Goal: Transaction & Acquisition: Purchase product/service

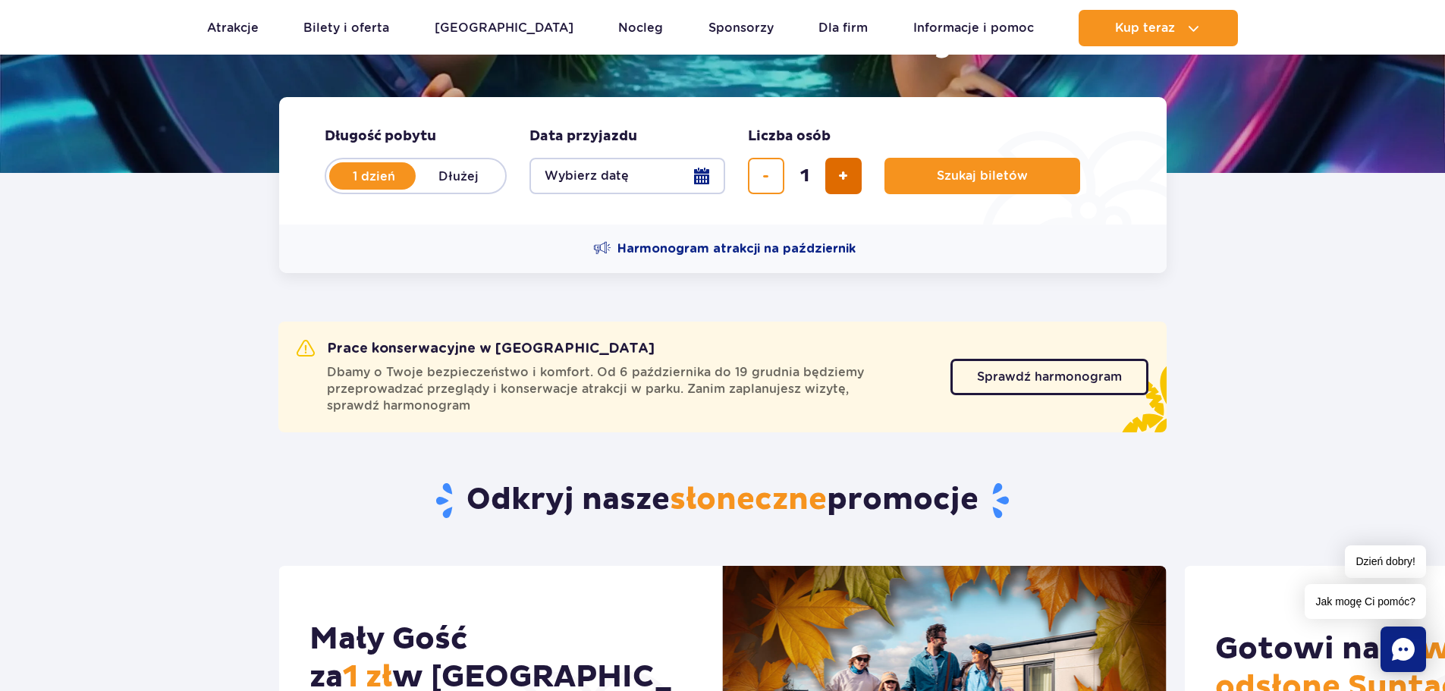
click at [842, 176] on span "dodaj bilet" at bounding box center [843, 176] width 10 height 0
type input "2"
click at [978, 176] on span "Szukaj biletów" at bounding box center [976, 176] width 91 height 14
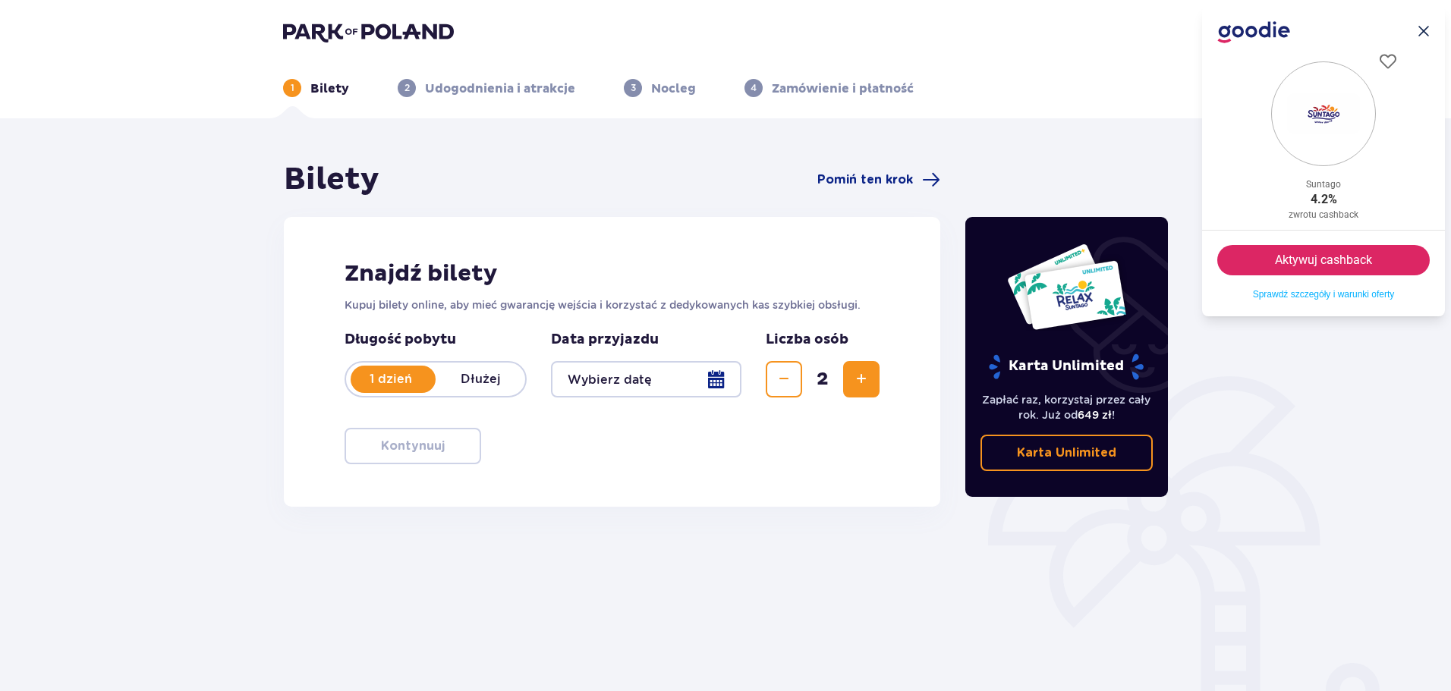
click at [1425, 26] on icon ".icon-cross-1{fill:#14284f;}.icon-cross-2{clip-path:url(#clippath);}.icon-cross…" at bounding box center [1423, 31] width 12 height 12
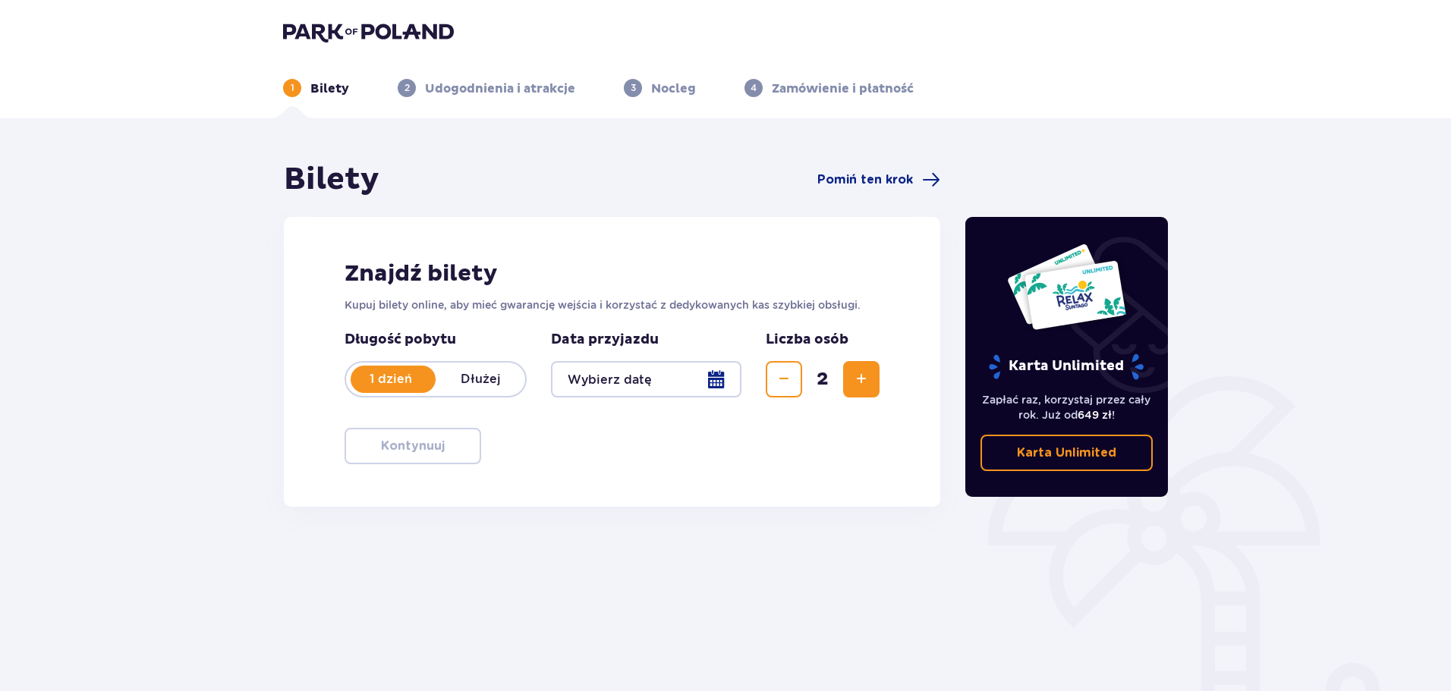
click at [710, 382] on div at bounding box center [646, 379] width 190 height 36
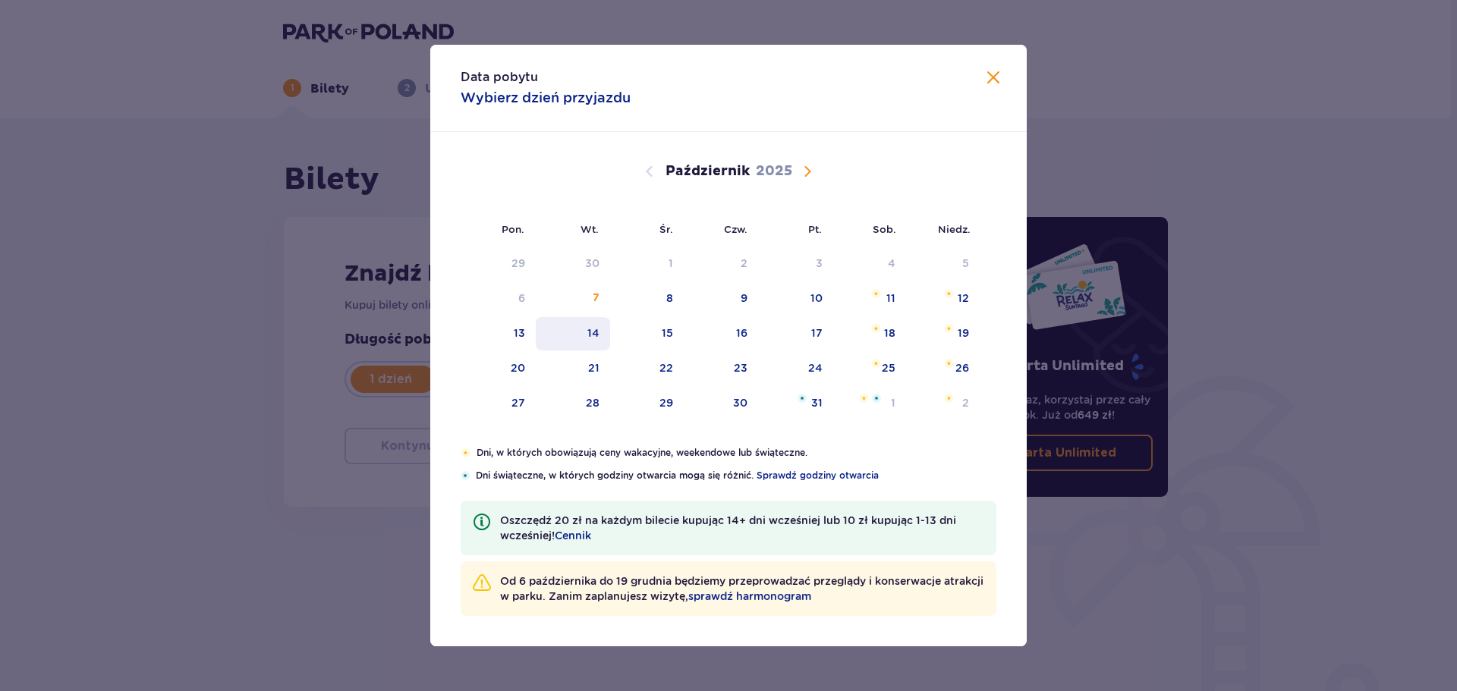
click at [598, 341] on div "14" at bounding box center [573, 333] width 75 height 33
type input "14.10.25"
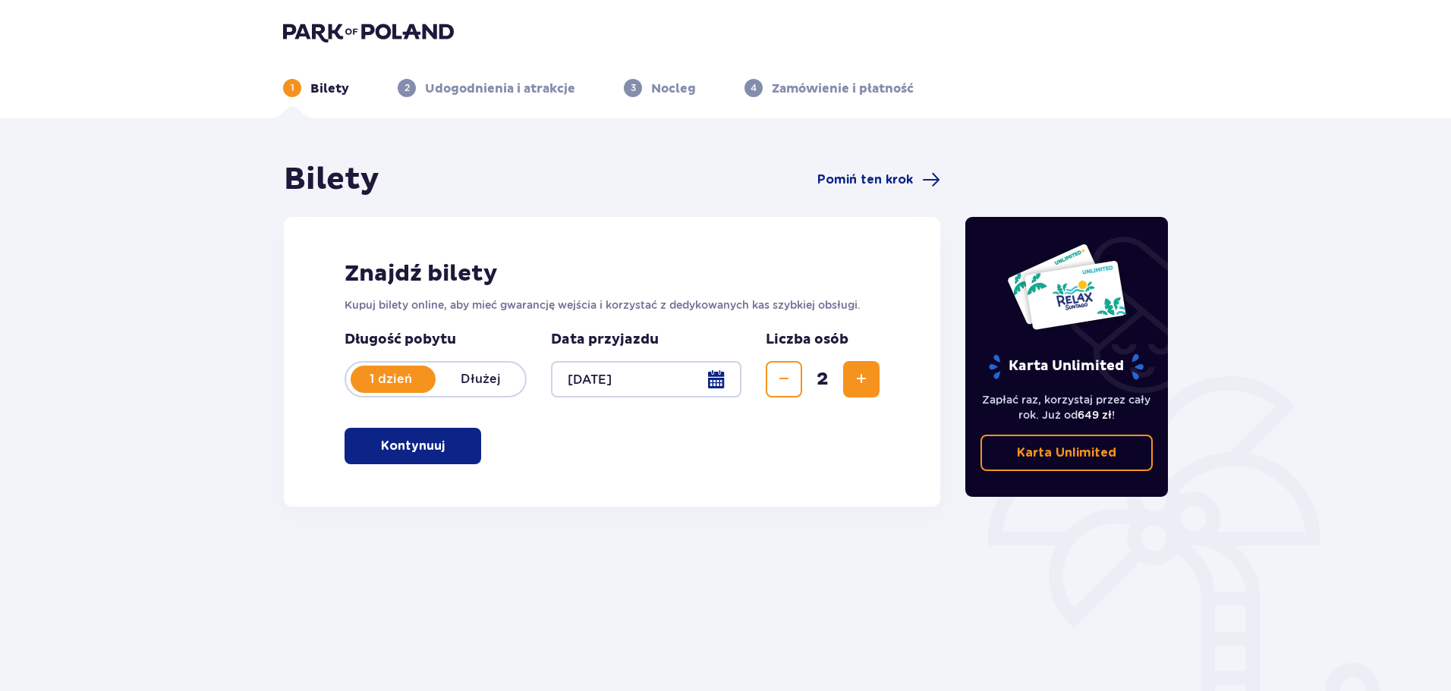
click at [449, 437] on span "button" at bounding box center [448, 446] width 18 height 18
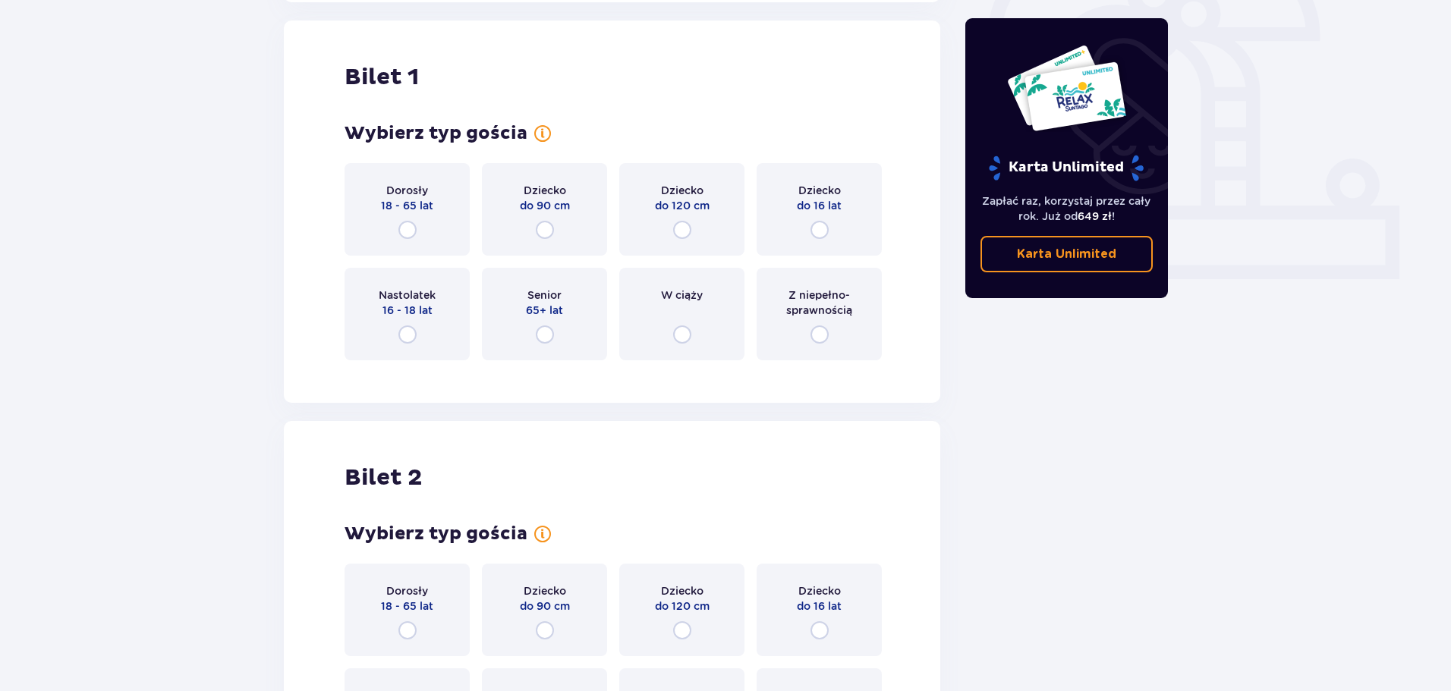
scroll to position [507, 0]
click at [415, 231] on input "radio" at bounding box center [407, 228] width 18 height 18
radio input "true"
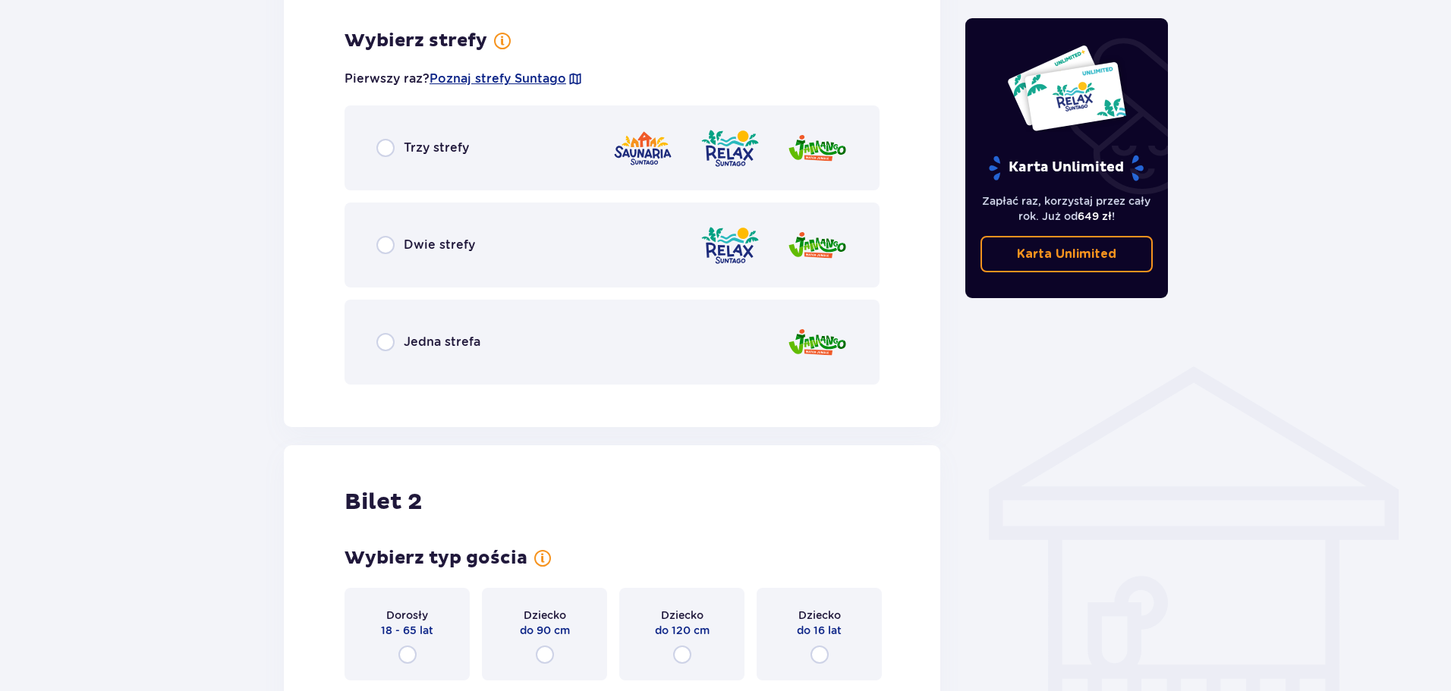
scroll to position [877, 0]
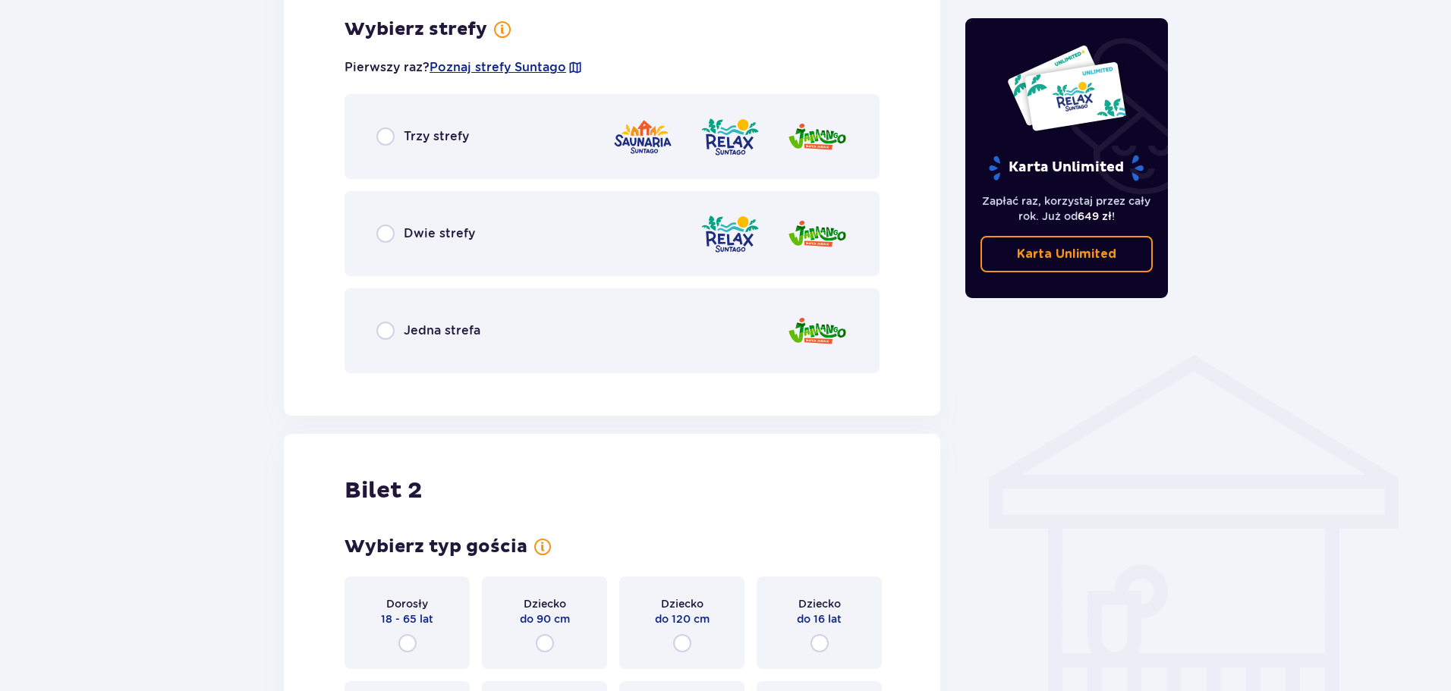
click at [442, 157] on div "Trzy strefy" at bounding box center [611, 136] width 535 height 85
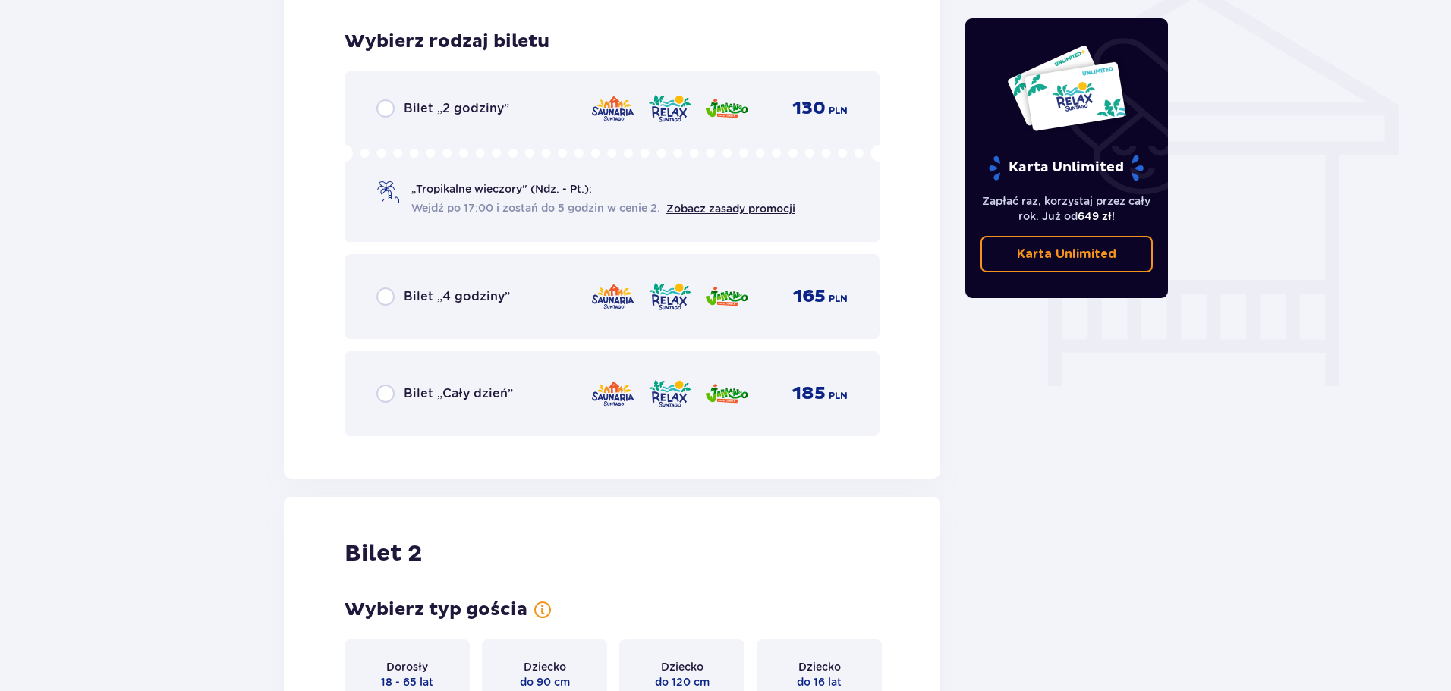
scroll to position [1263, 0]
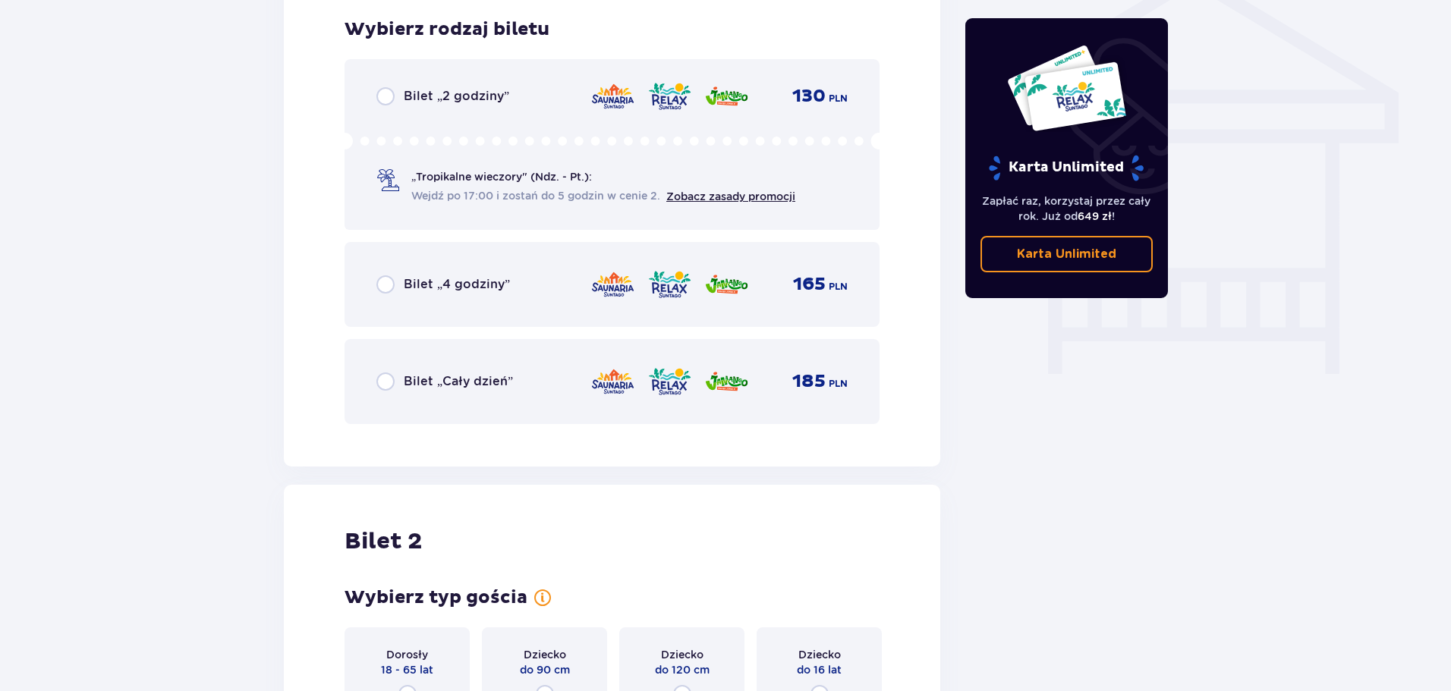
click at [462, 412] on div "Bilet „Cały dzień” 185 PLN" at bounding box center [611, 381] width 535 height 85
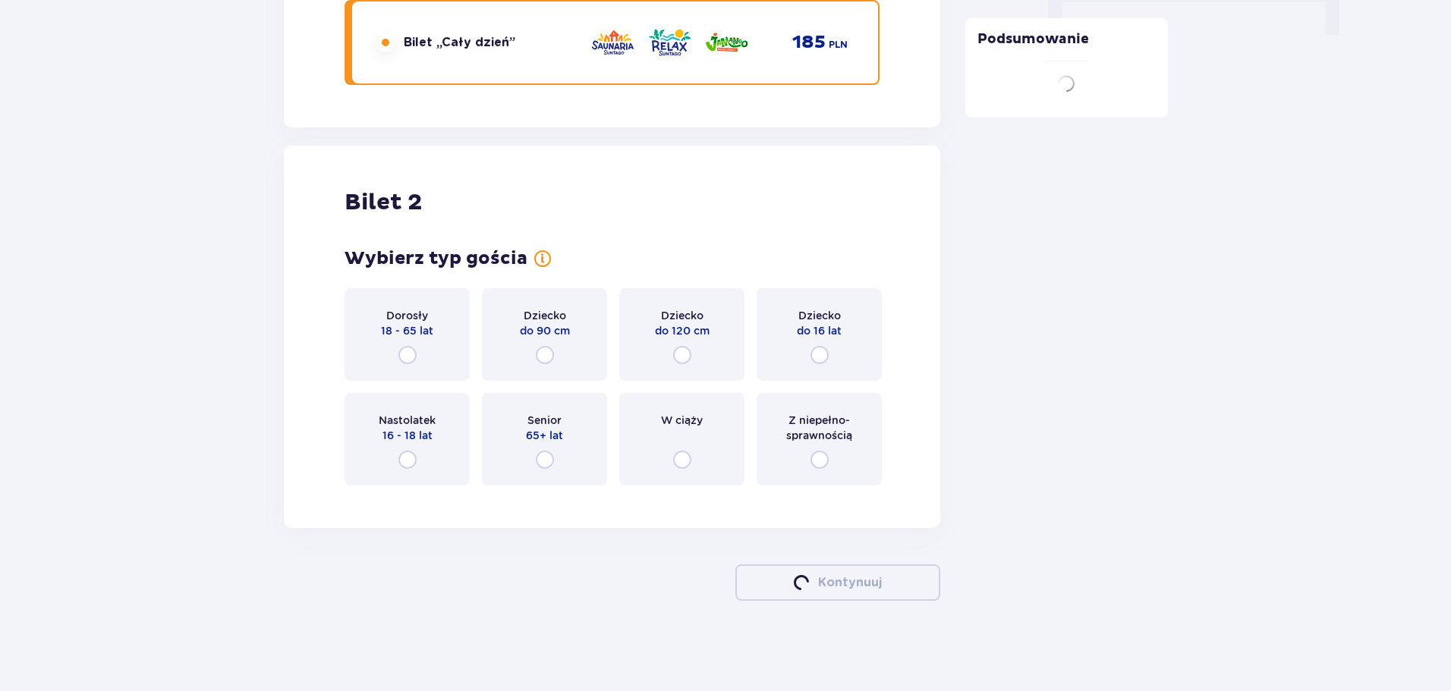
scroll to position [1603, 0]
click at [435, 360] on div "Dorosły 18 - 65 lat" at bounding box center [406, 334] width 125 height 93
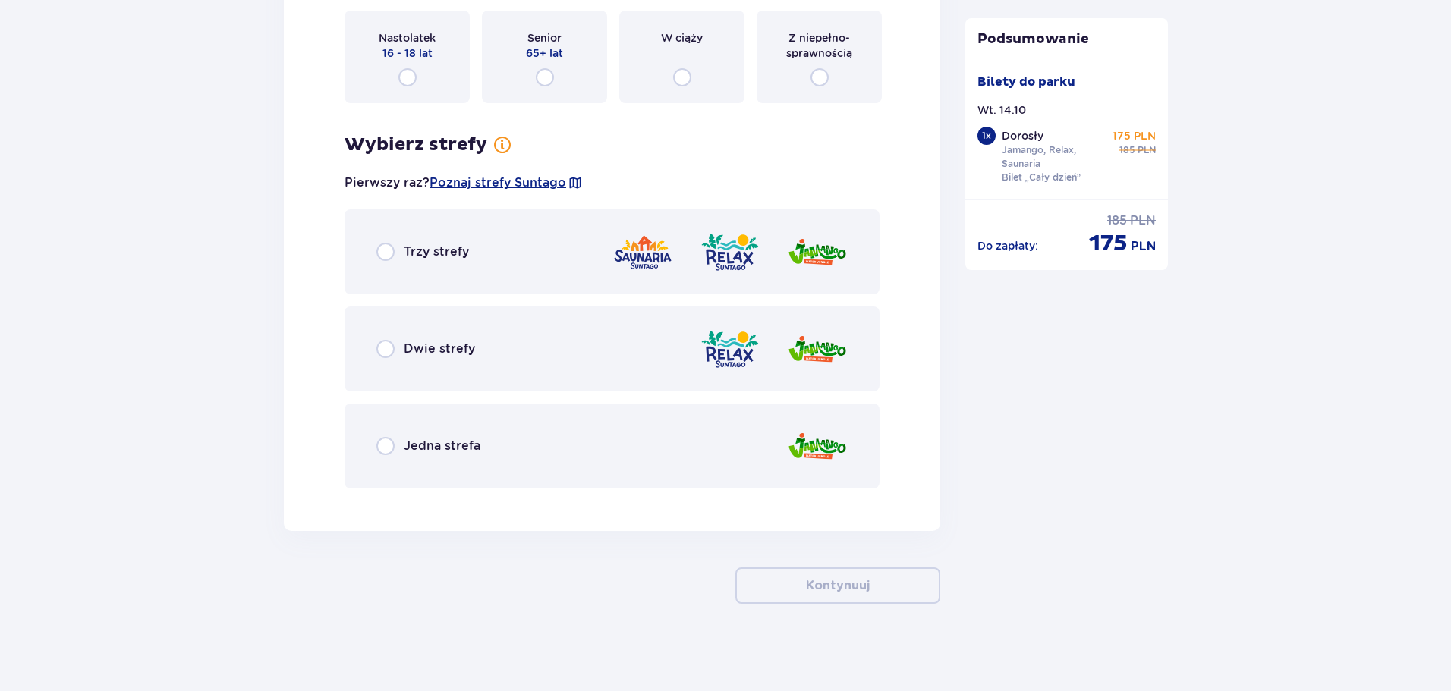
scroll to position [1988, 0]
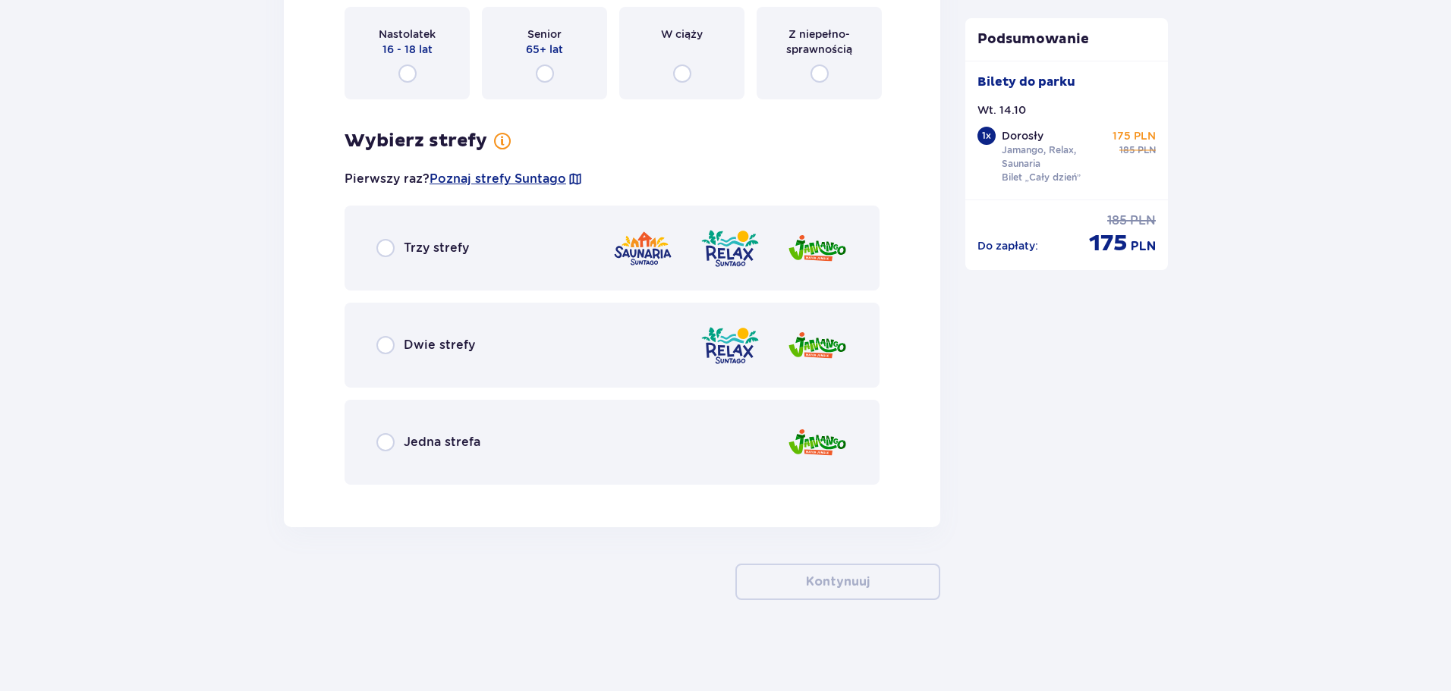
click at [567, 250] on div "Trzy strefy" at bounding box center [611, 248] width 535 height 85
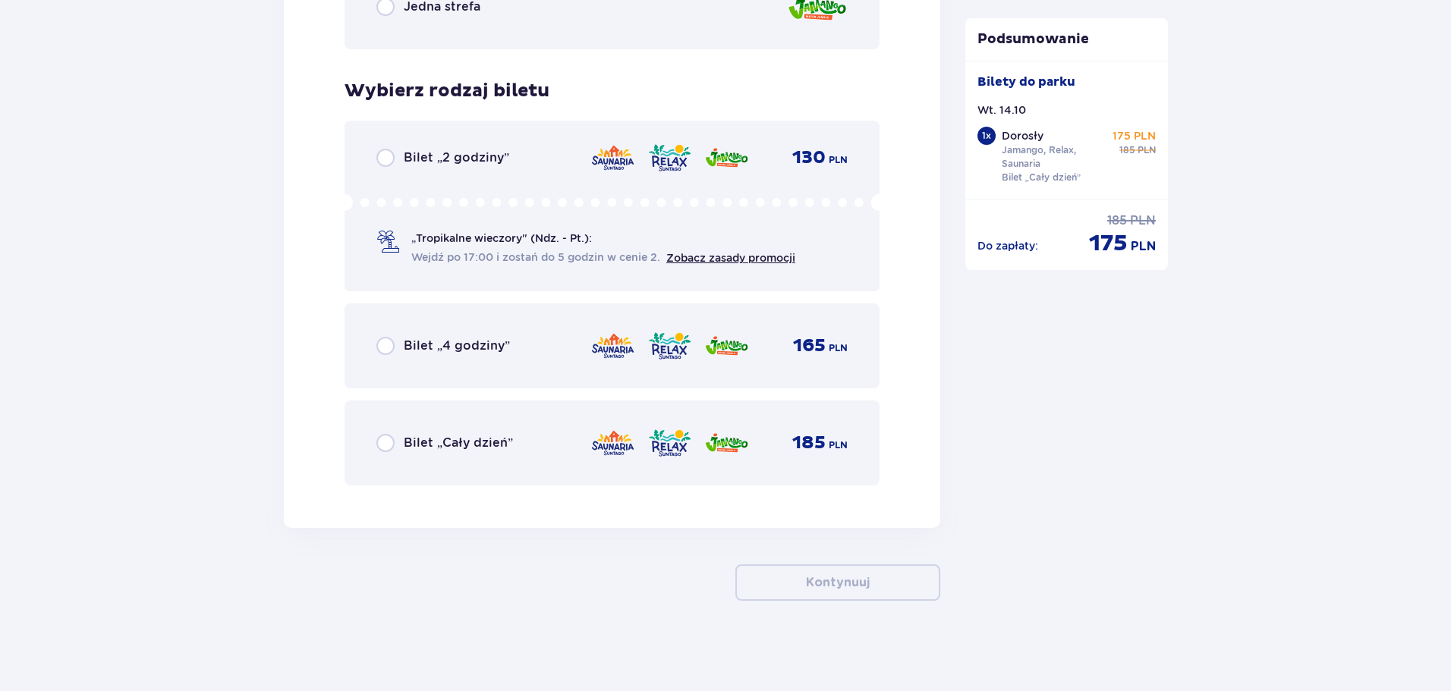
scroll to position [2424, 0]
click at [602, 442] on img at bounding box center [612, 442] width 45 height 32
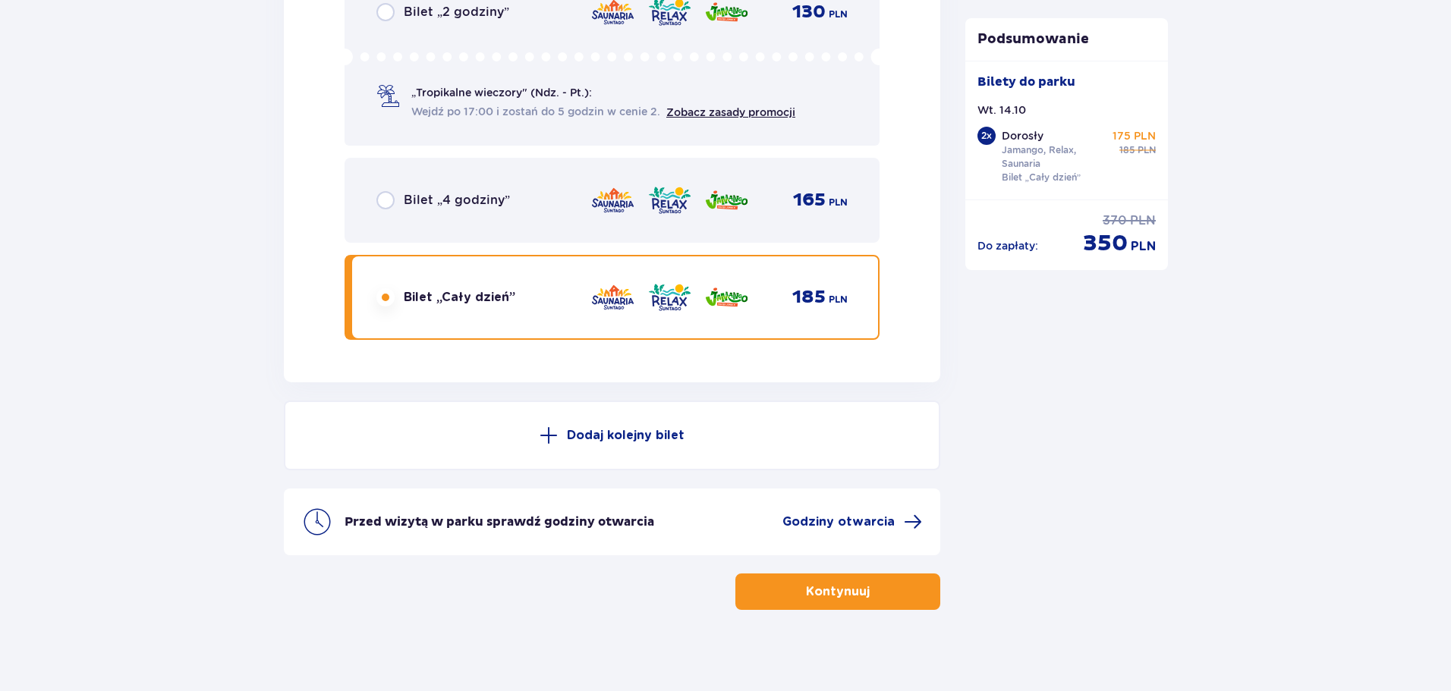
scroll to position [2579, 0]
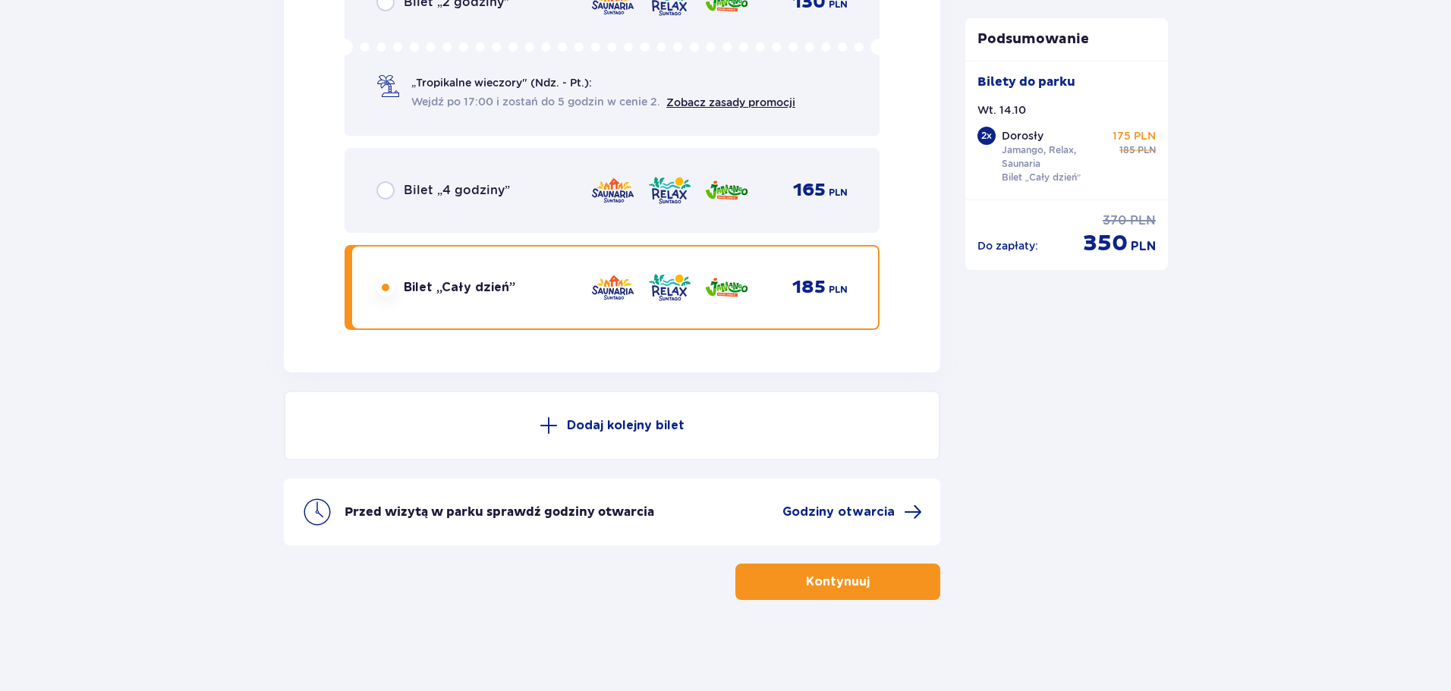
click at [829, 594] on button "Kontynuuj" at bounding box center [837, 582] width 205 height 36
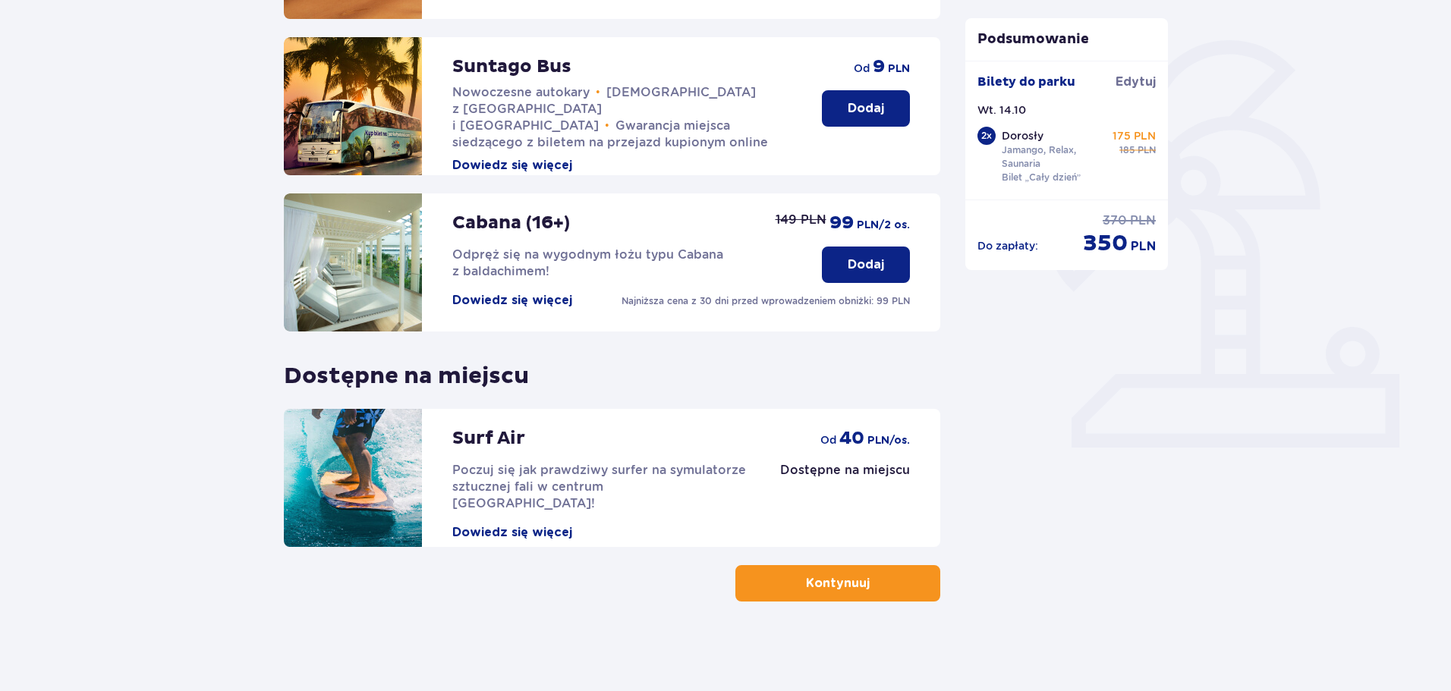
scroll to position [338, 0]
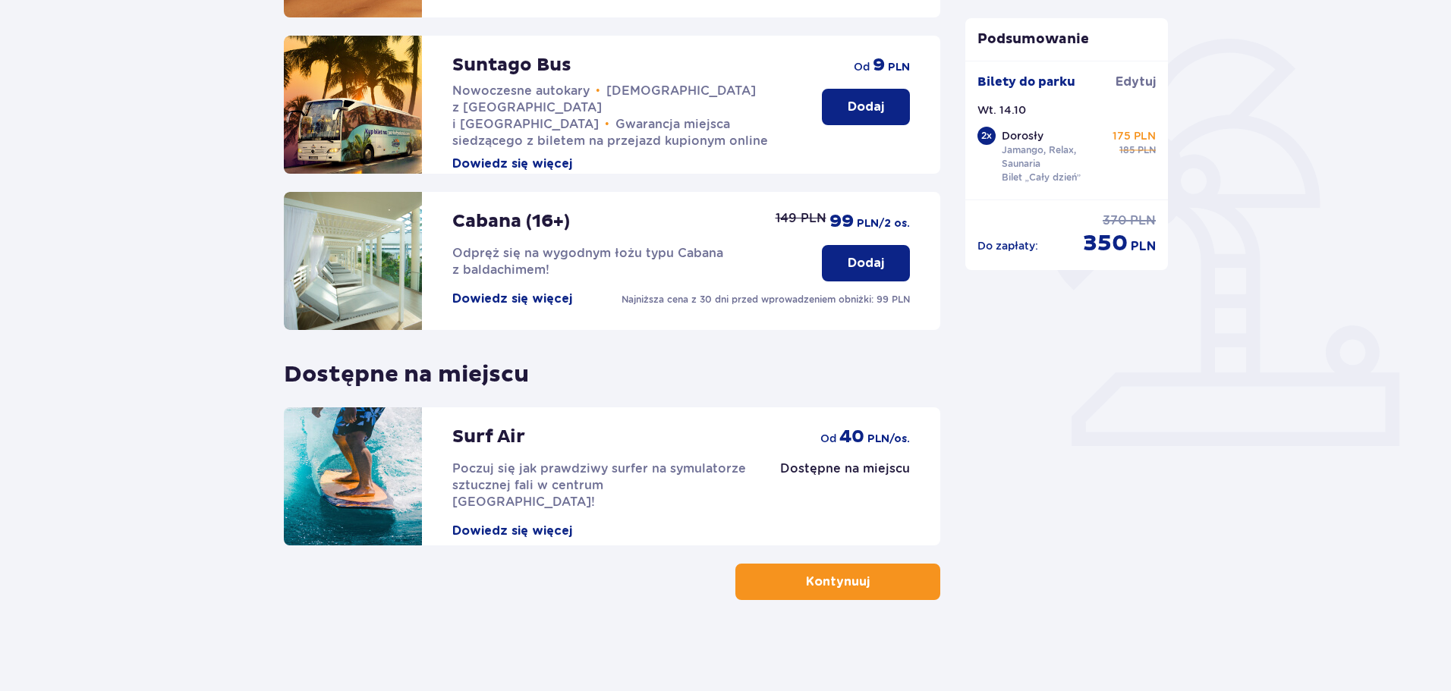
click at [832, 610] on div "Udogodnienia i atrakcje Pomiń ten krok Promocja online Wellness & SPA (16+) Zre…" at bounding box center [725, 236] width 1451 height 911
click at [782, 599] on button "Kontynuuj" at bounding box center [837, 582] width 205 height 36
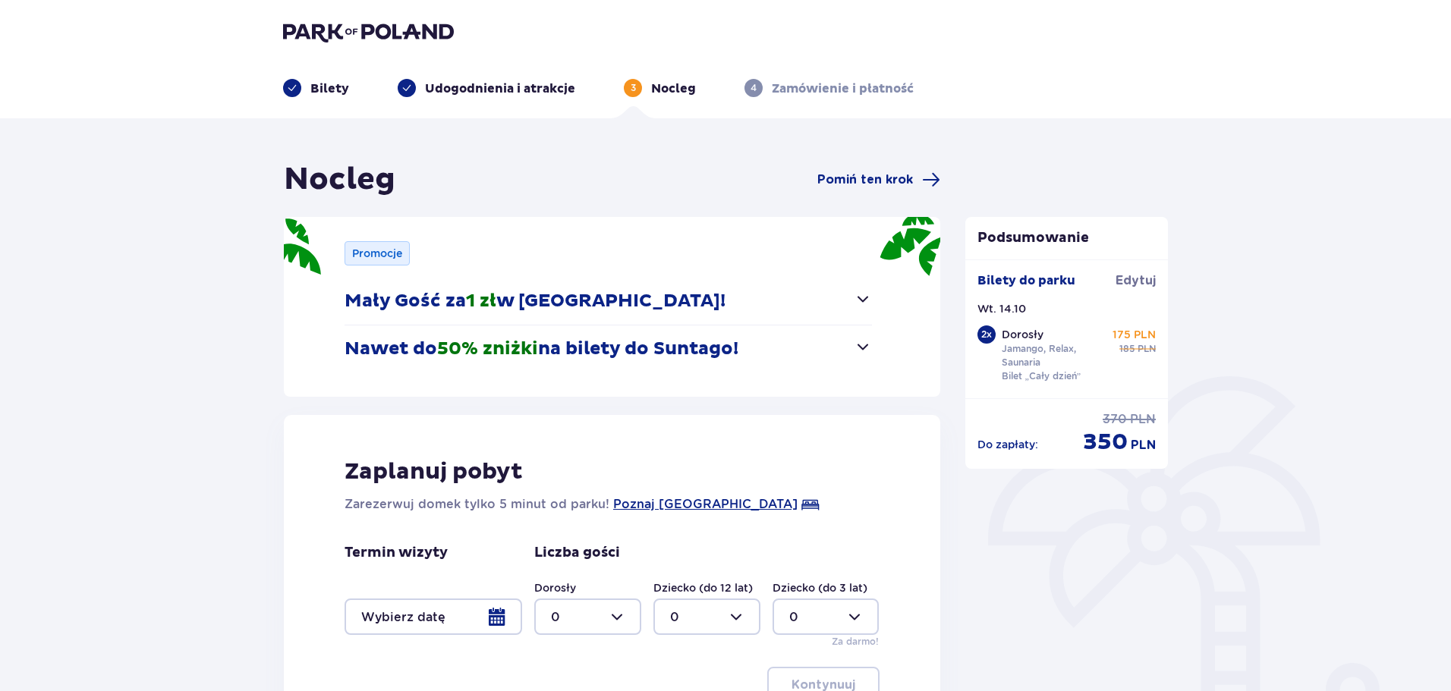
click at [860, 344] on span "button" at bounding box center [863, 347] width 18 height 18
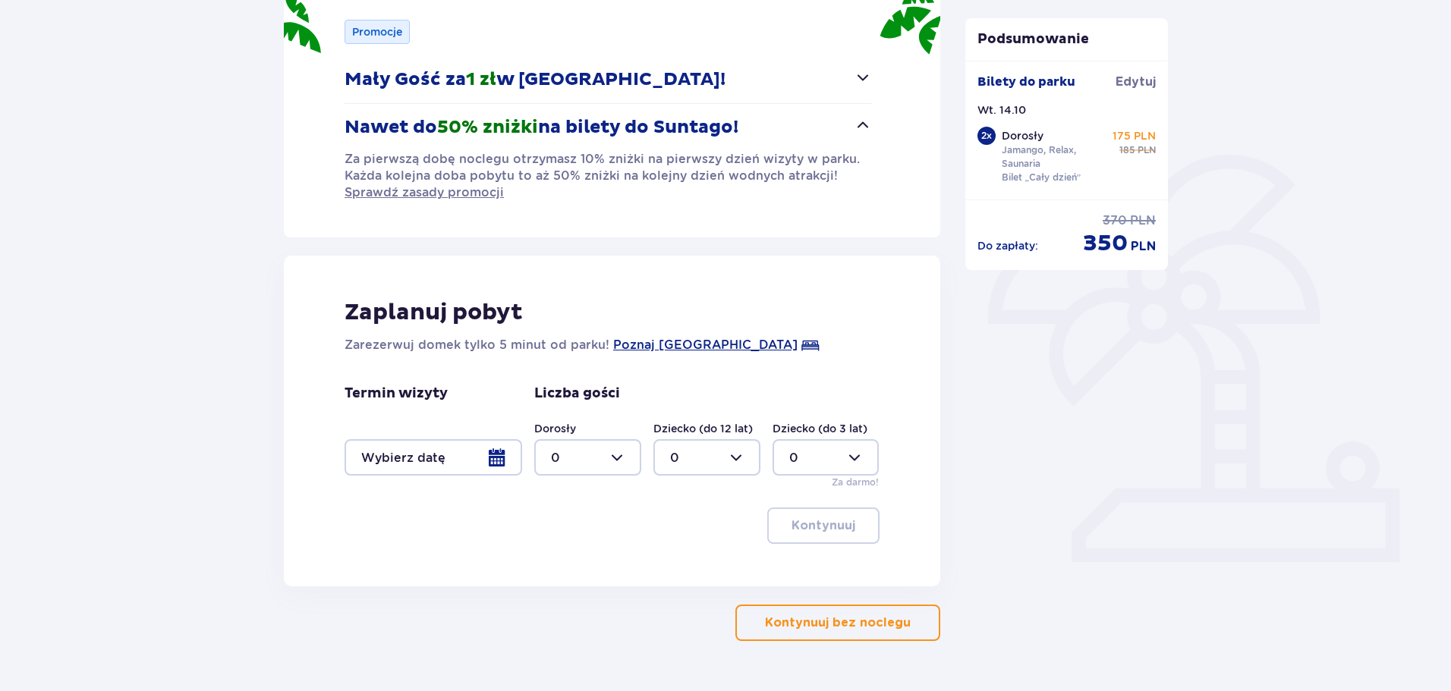
scroll to position [263, 0]
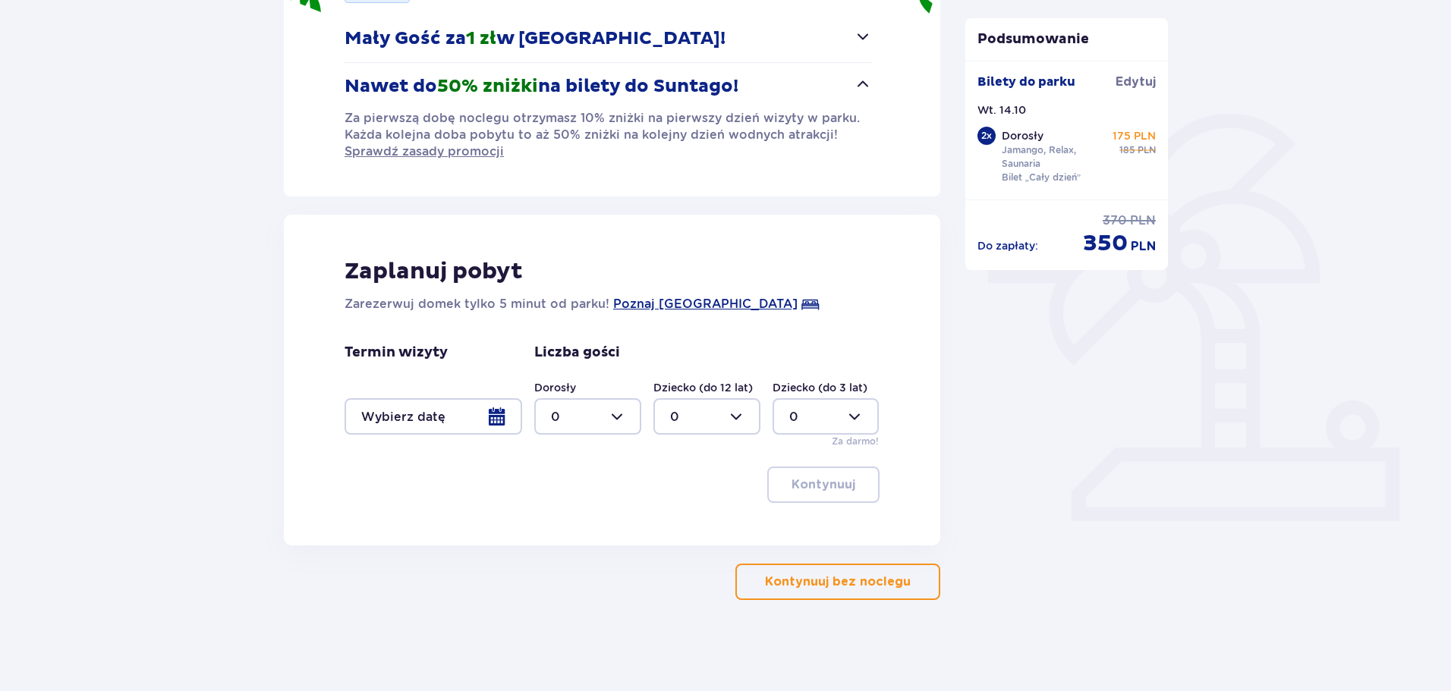
click at [869, 587] on p "Kontynuuj bez noclegu" at bounding box center [838, 582] width 146 height 17
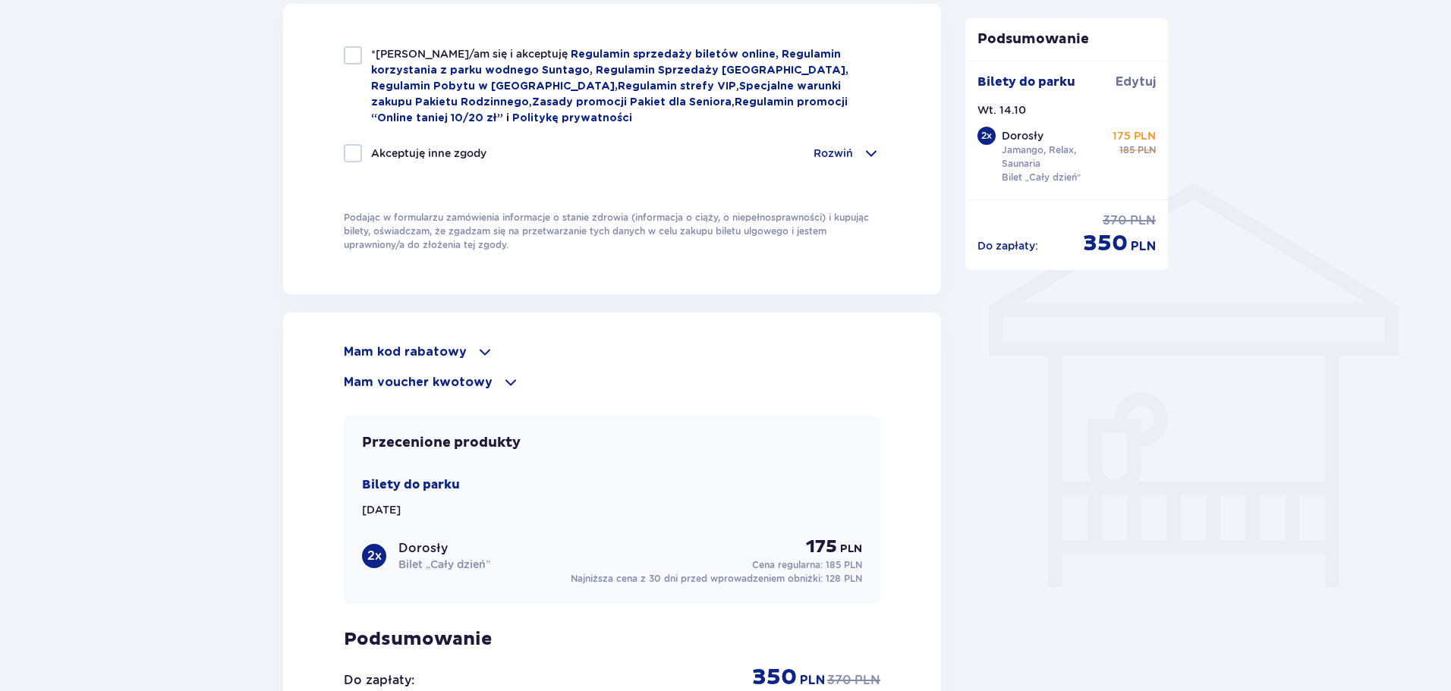
scroll to position [1138, 0]
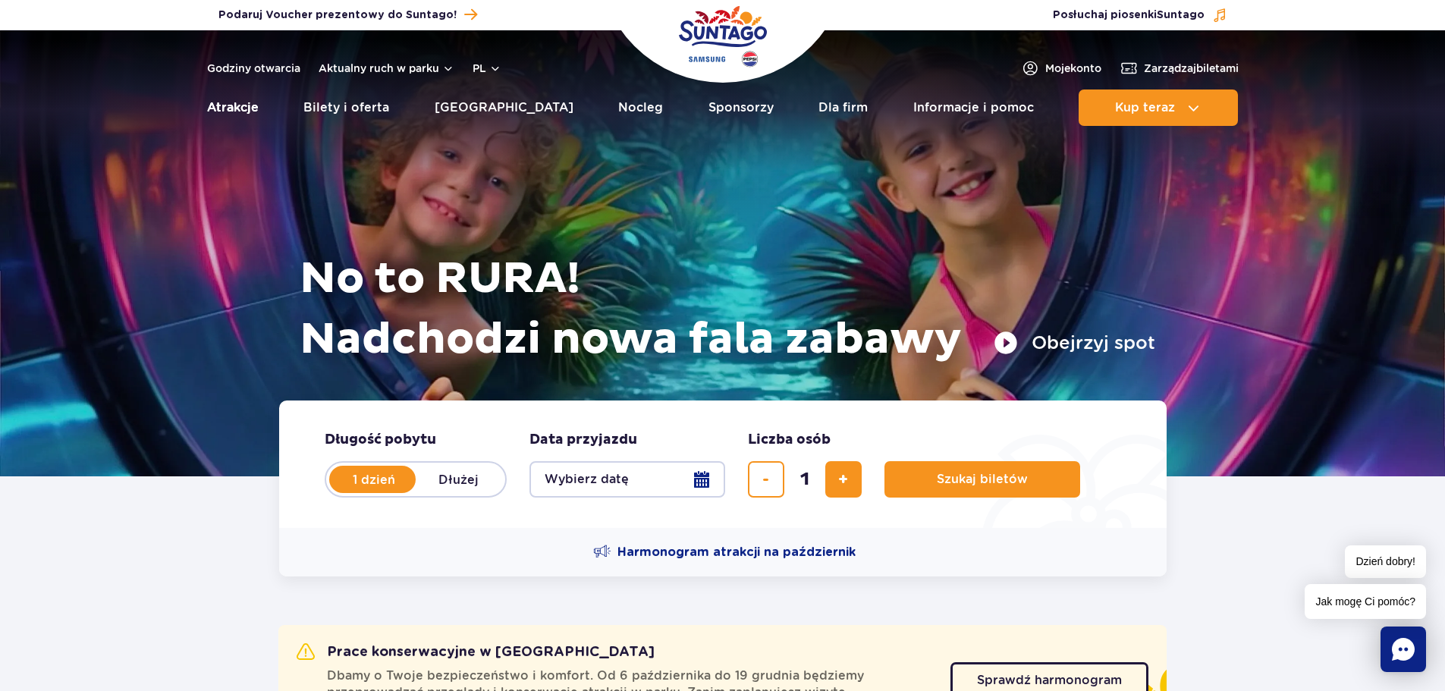
click at [257, 107] on link "Atrakcje" at bounding box center [233, 108] width 52 height 36
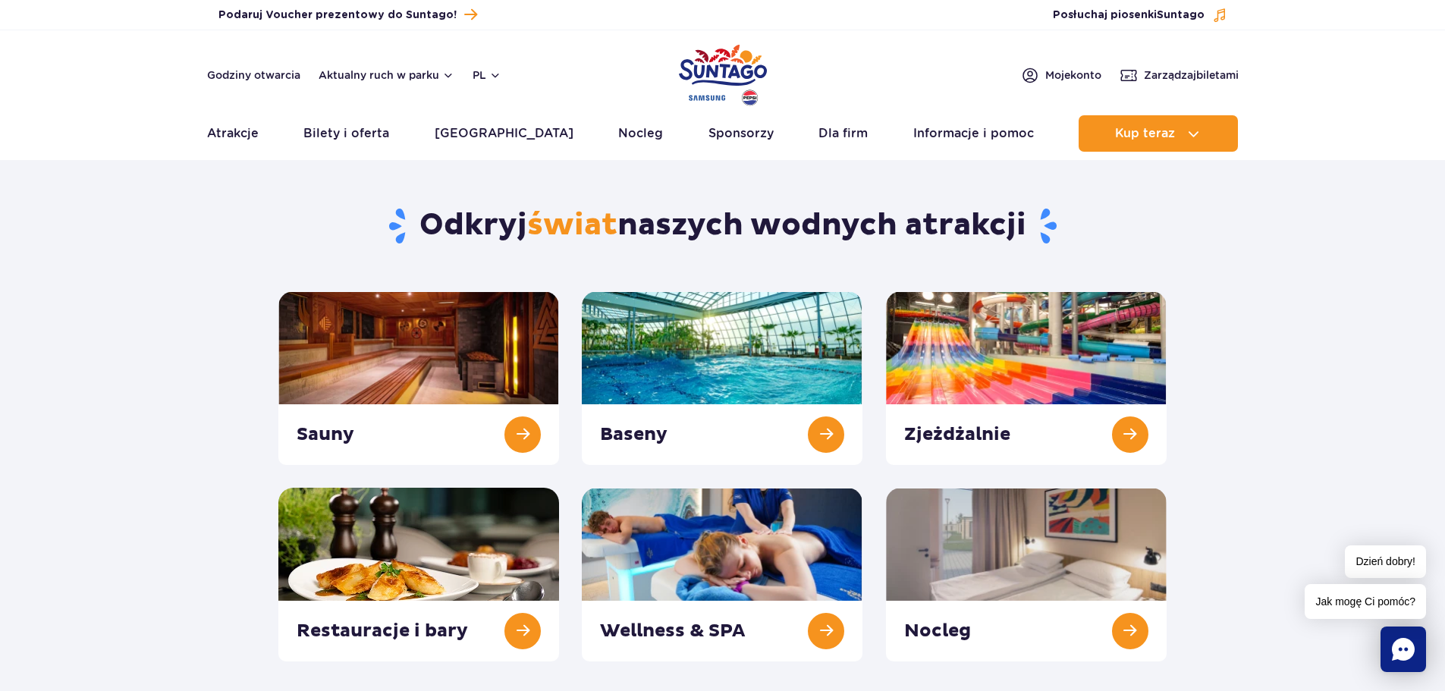
click at [719, 74] on img "Park of Poland" at bounding box center [723, 75] width 88 height 70
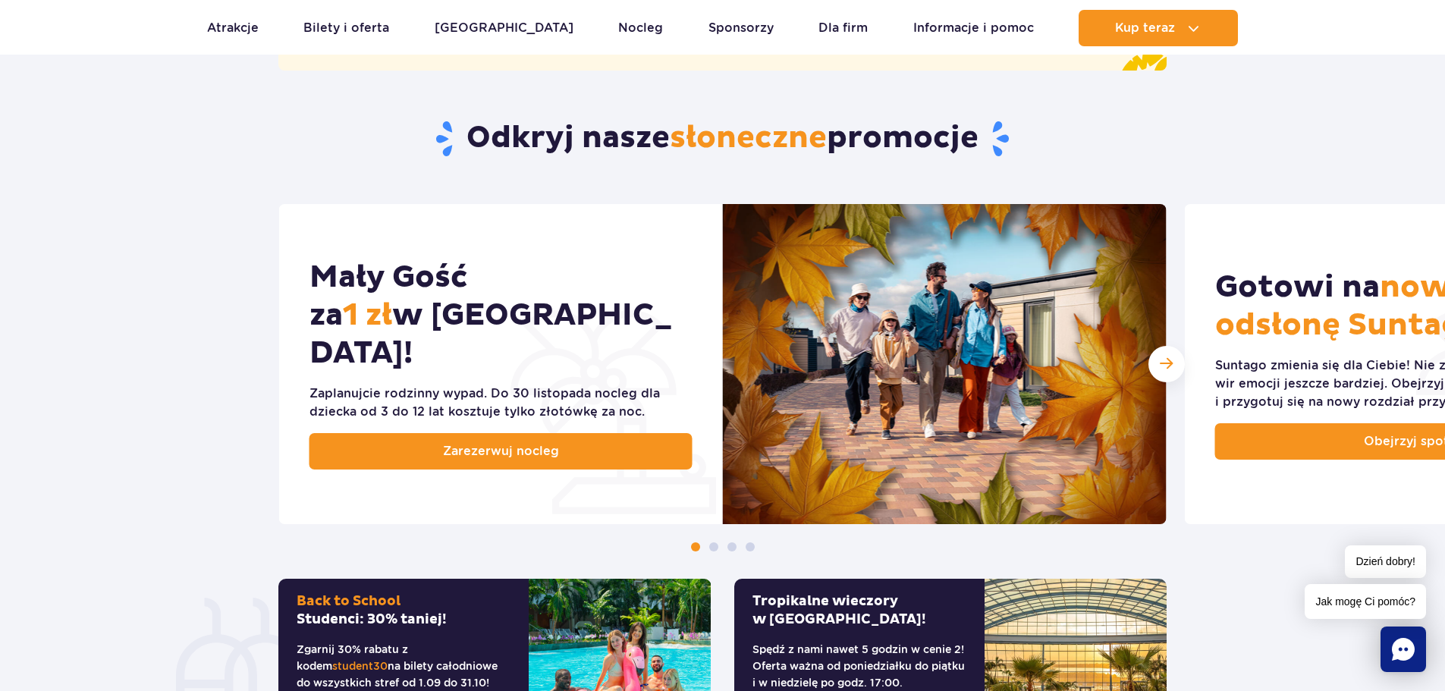
scroll to position [683, 0]
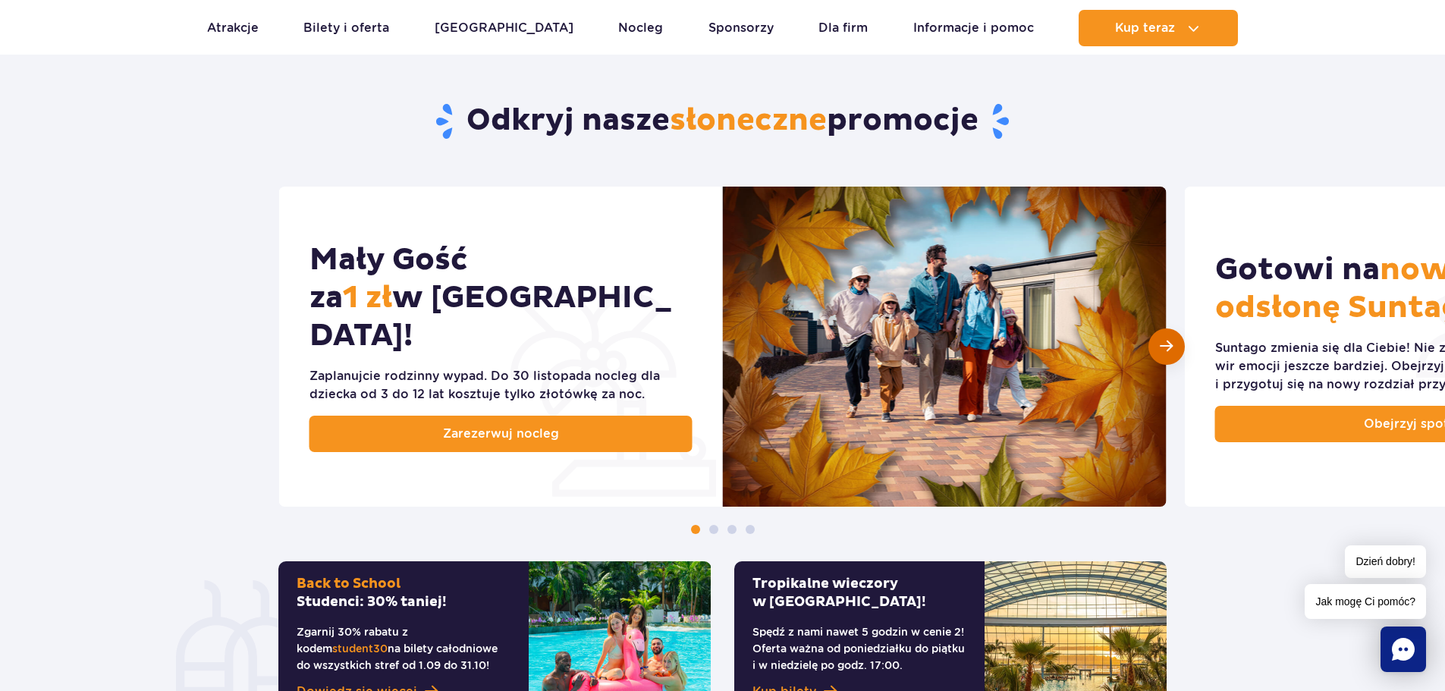
click at [1168, 354] on div "Następny slajd" at bounding box center [1167, 347] width 36 height 36
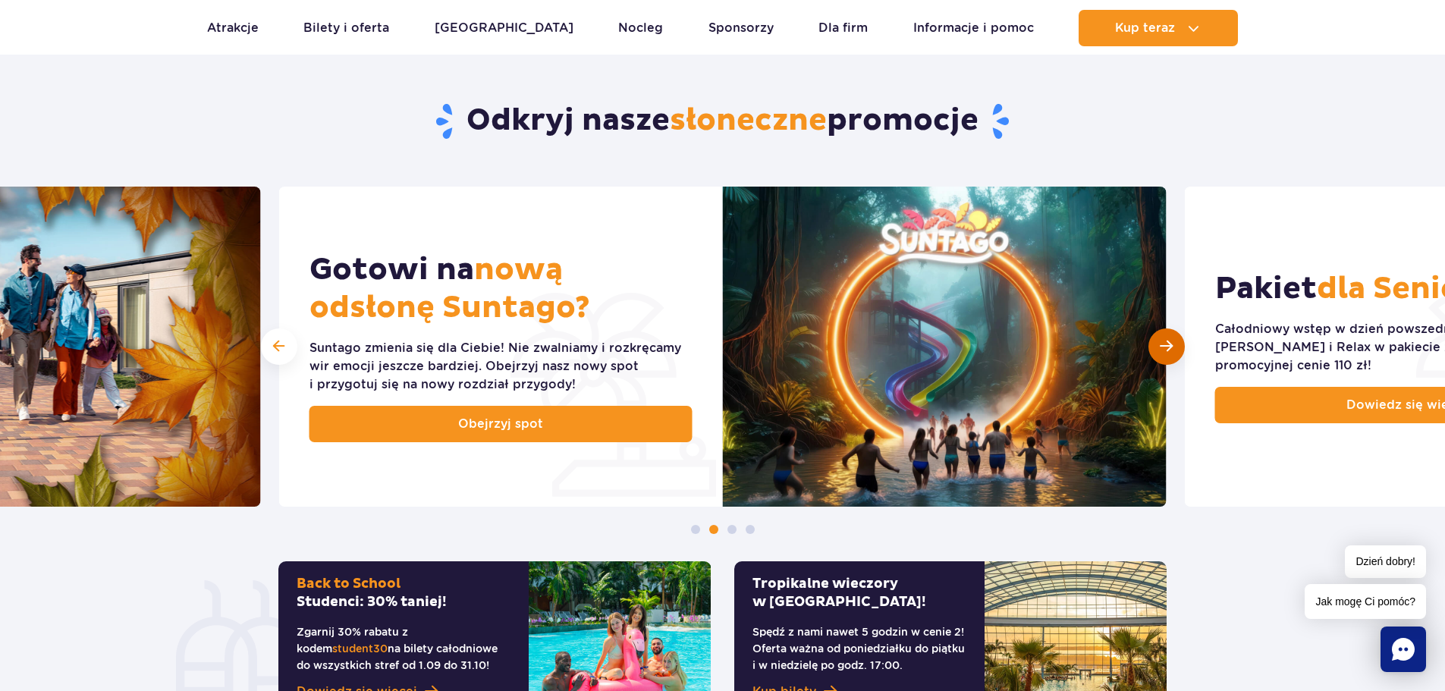
click at [1170, 351] on span "Następny slajd" at bounding box center [1166, 346] width 13 height 14
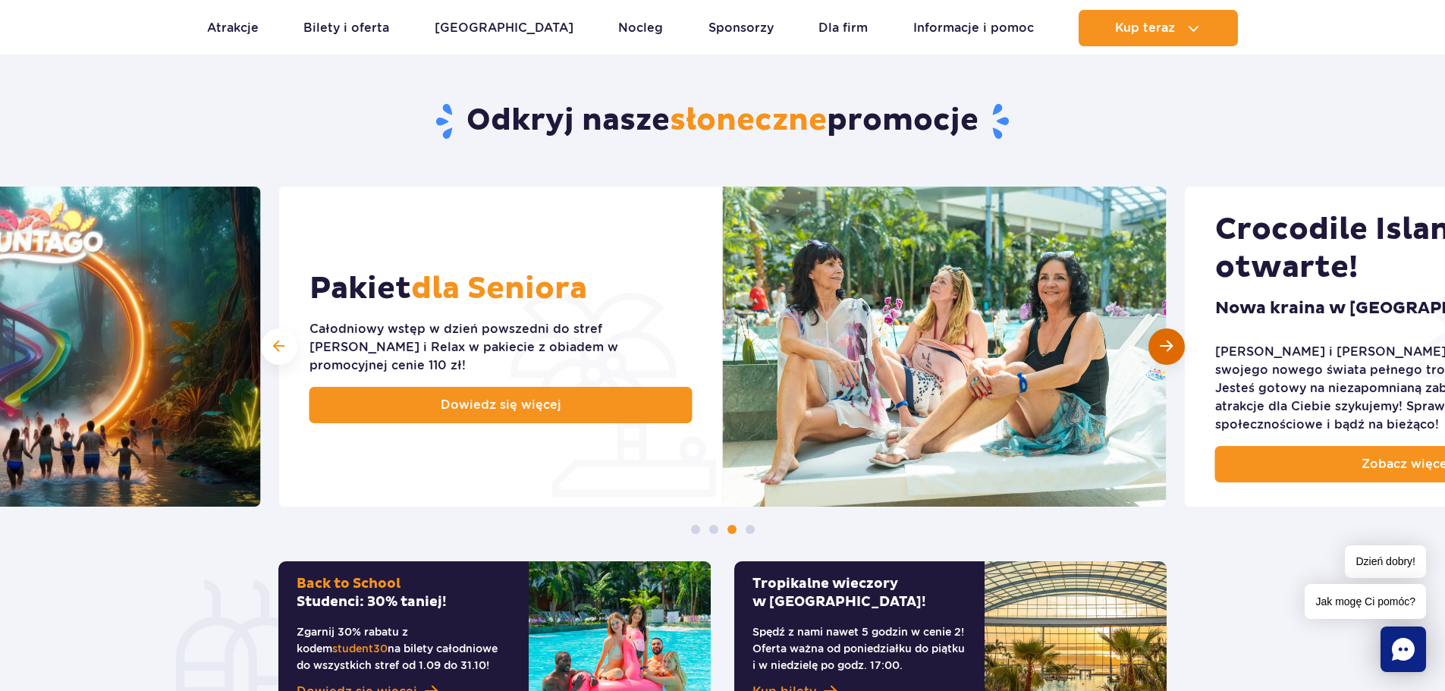
click at [1180, 348] on div "Następny slajd" at bounding box center [1167, 347] width 36 height 36
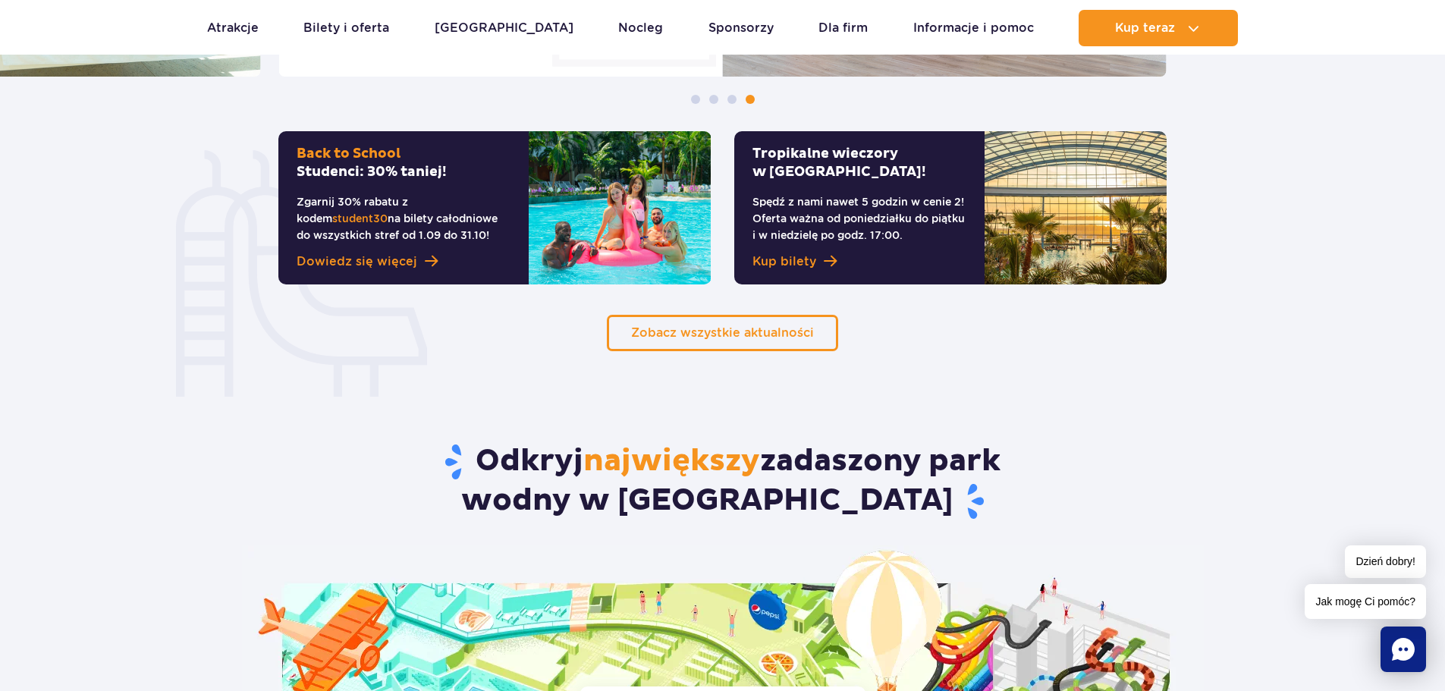
scroll to position [1138, 0]
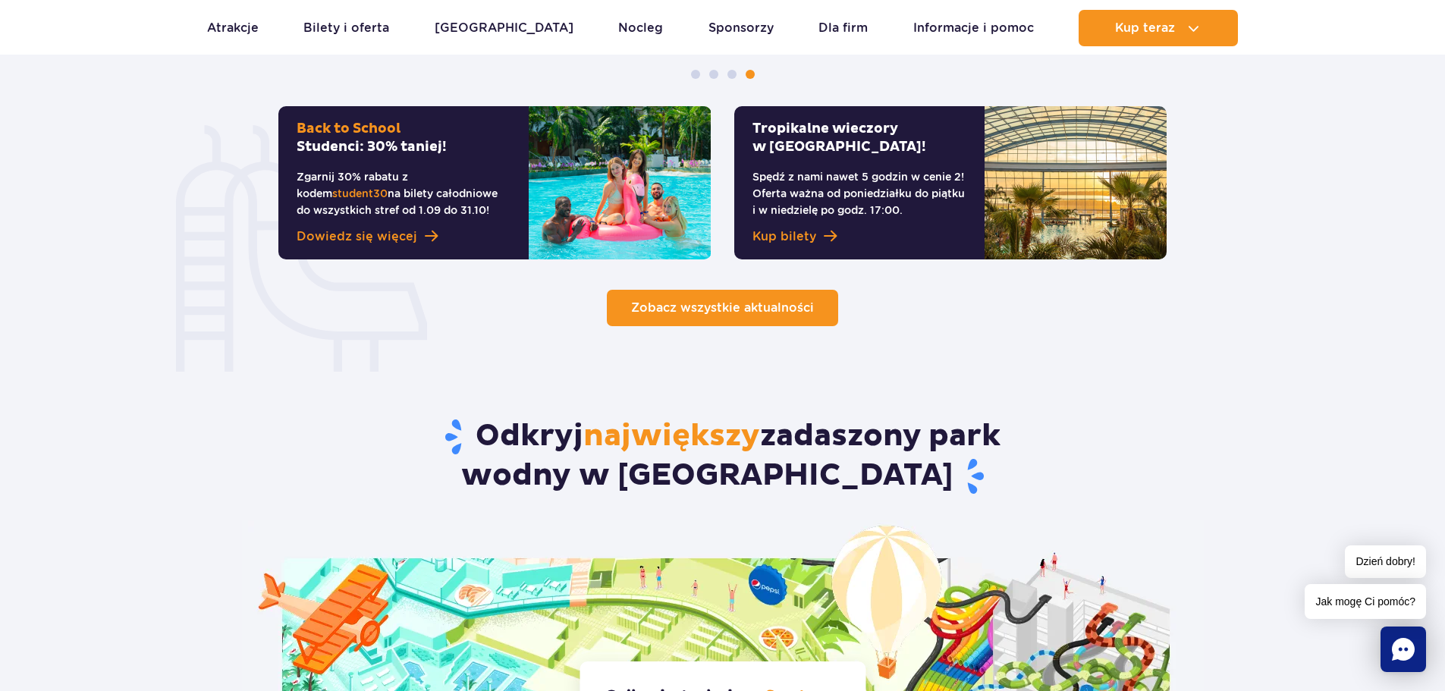
click at [798, 306] on span "Zobacz wszystkie aktualności" at bounding box center [722, 307] width 183 height 14
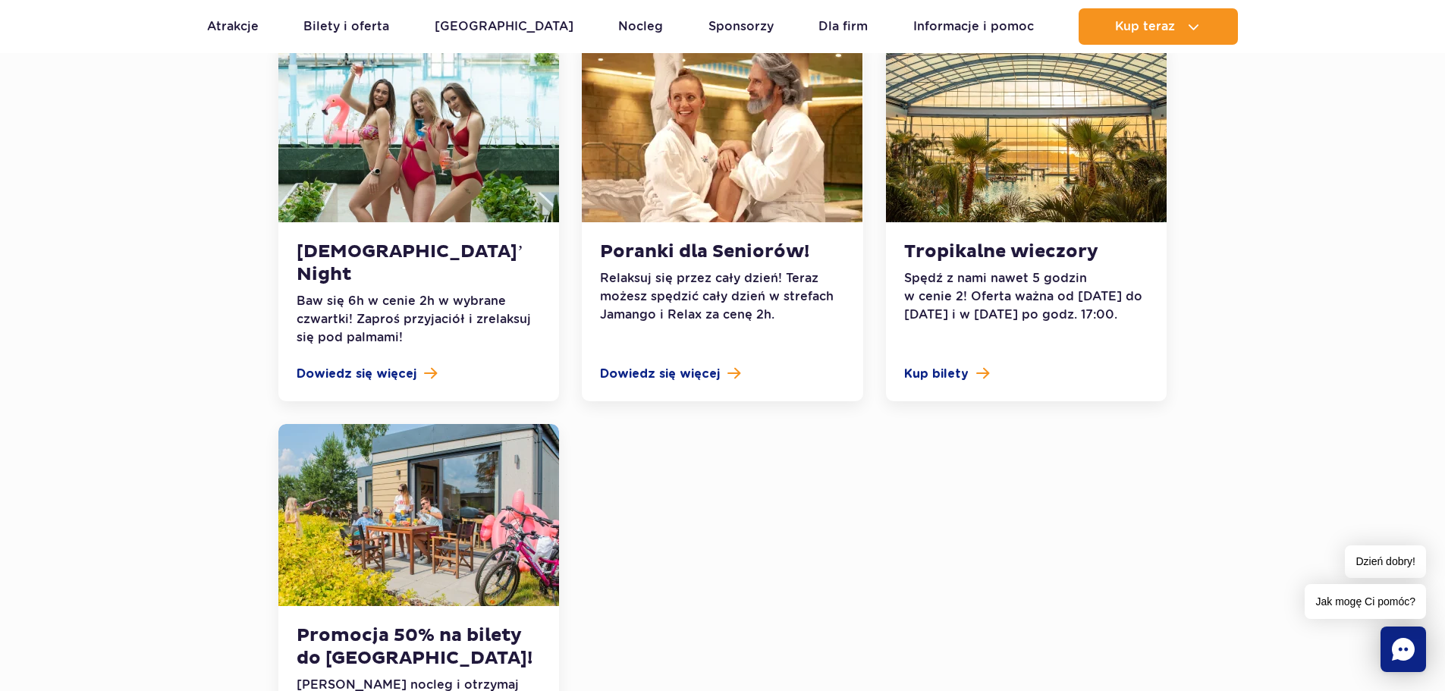
scroll to position [1669, 0]
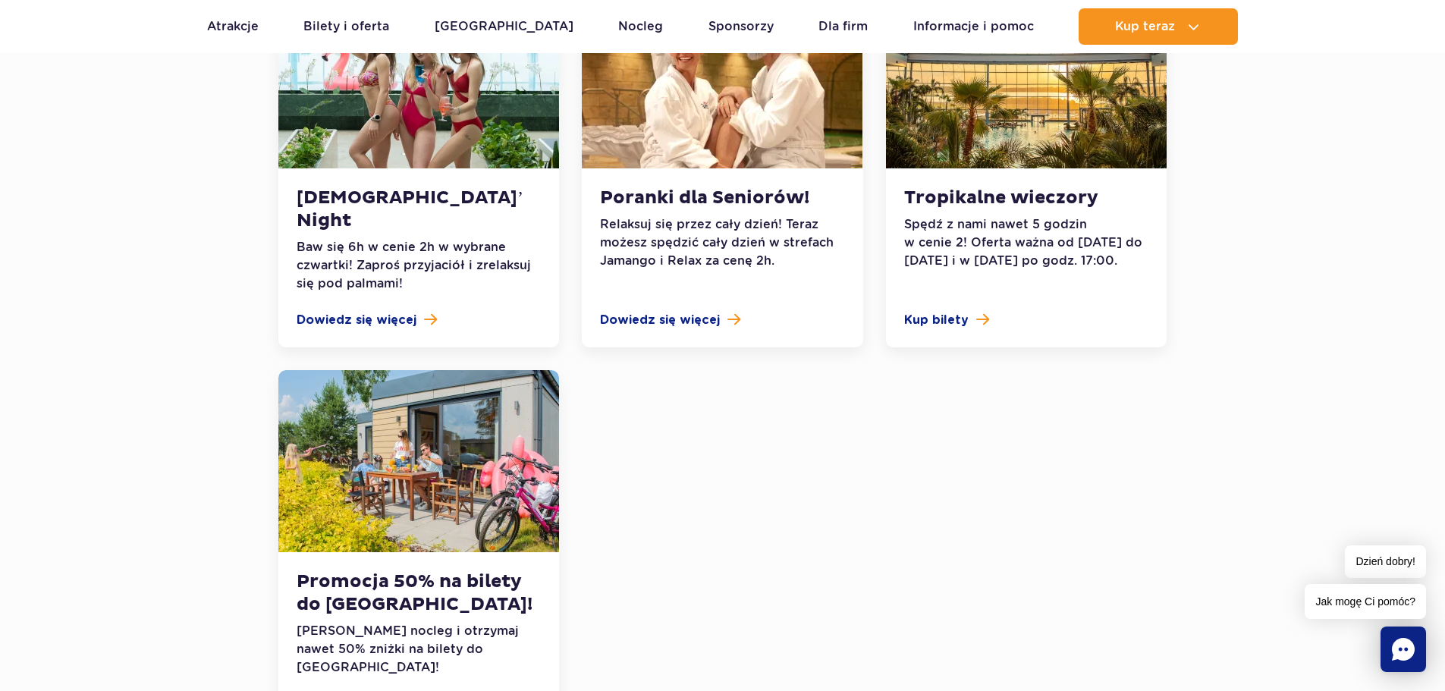
click at [409, 387] on img at bounding box center [418, 461] width 281 height 182
click at [420, 376] on img at bounding box center [418, 461] width 281 height 182
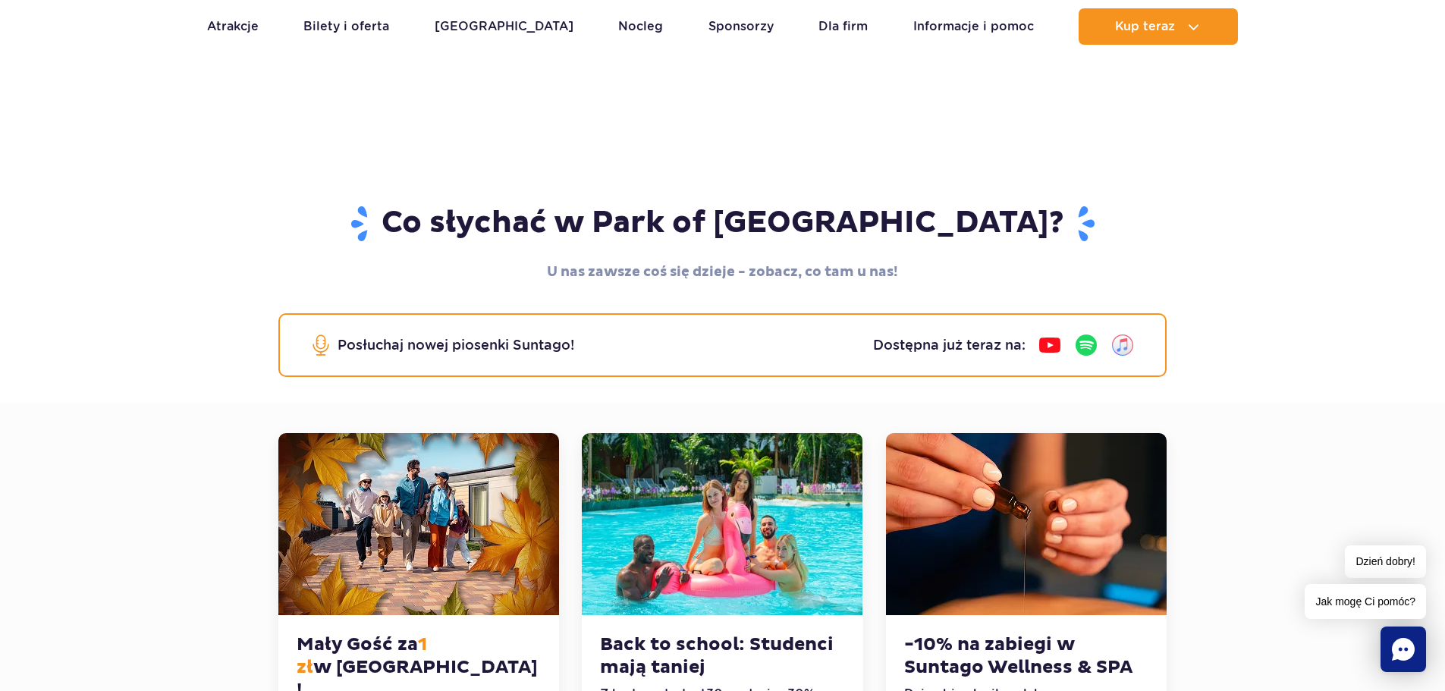
scroll to position [0, 0]
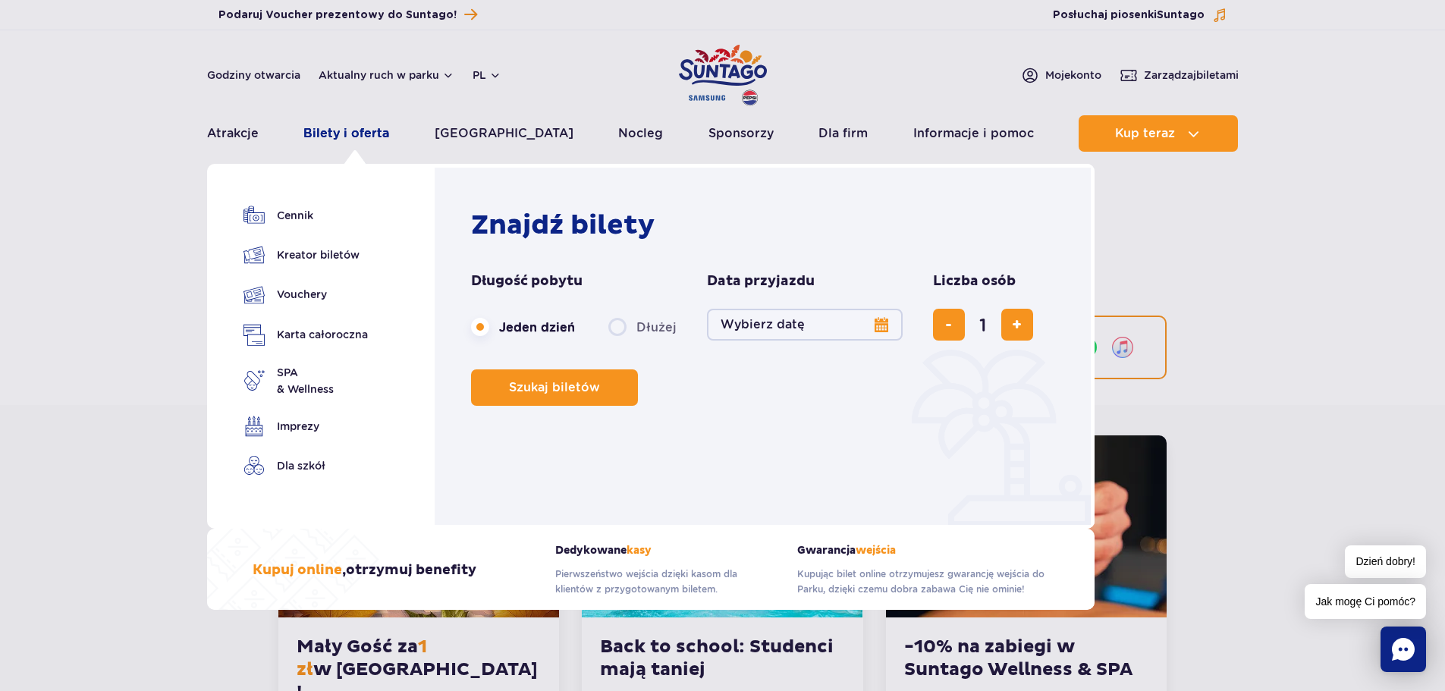
drag, startPoint x: 325, startPoint y: 140, endPoint x: 333, endPoint y: 146, distance: 10.8
click at [325, 140] on link "Bilety i oferta" at bounding box center [347, 133] width 86 height 36
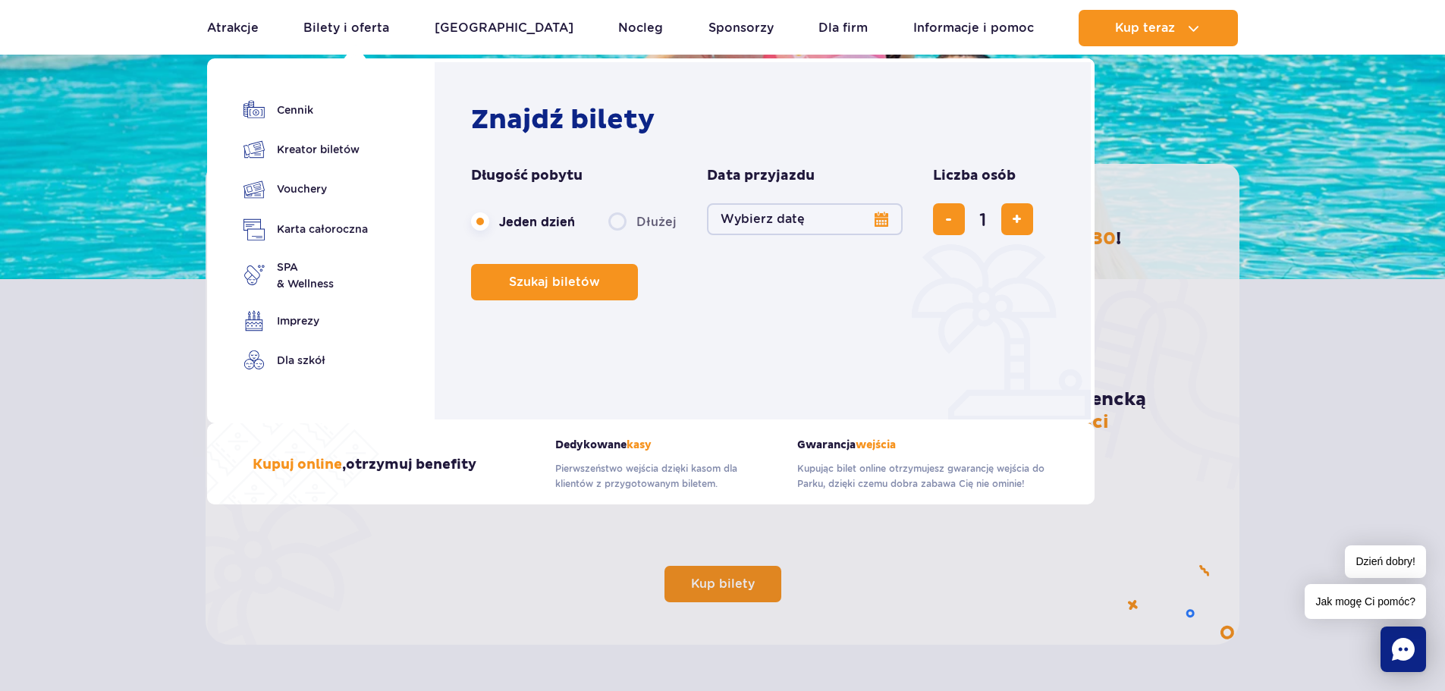
scroll to position [228, 0]
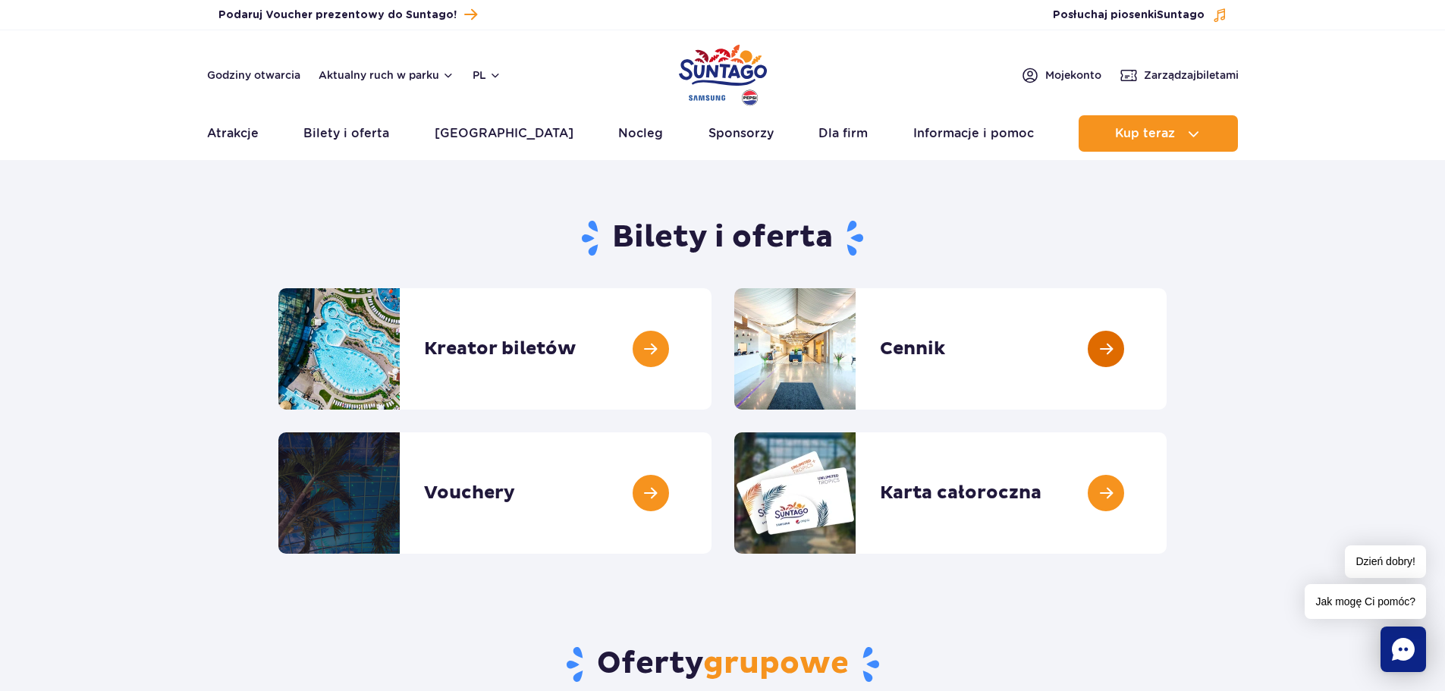
click at [1167, 356] on link at bounding box center [1167, 348] width 0 height 121
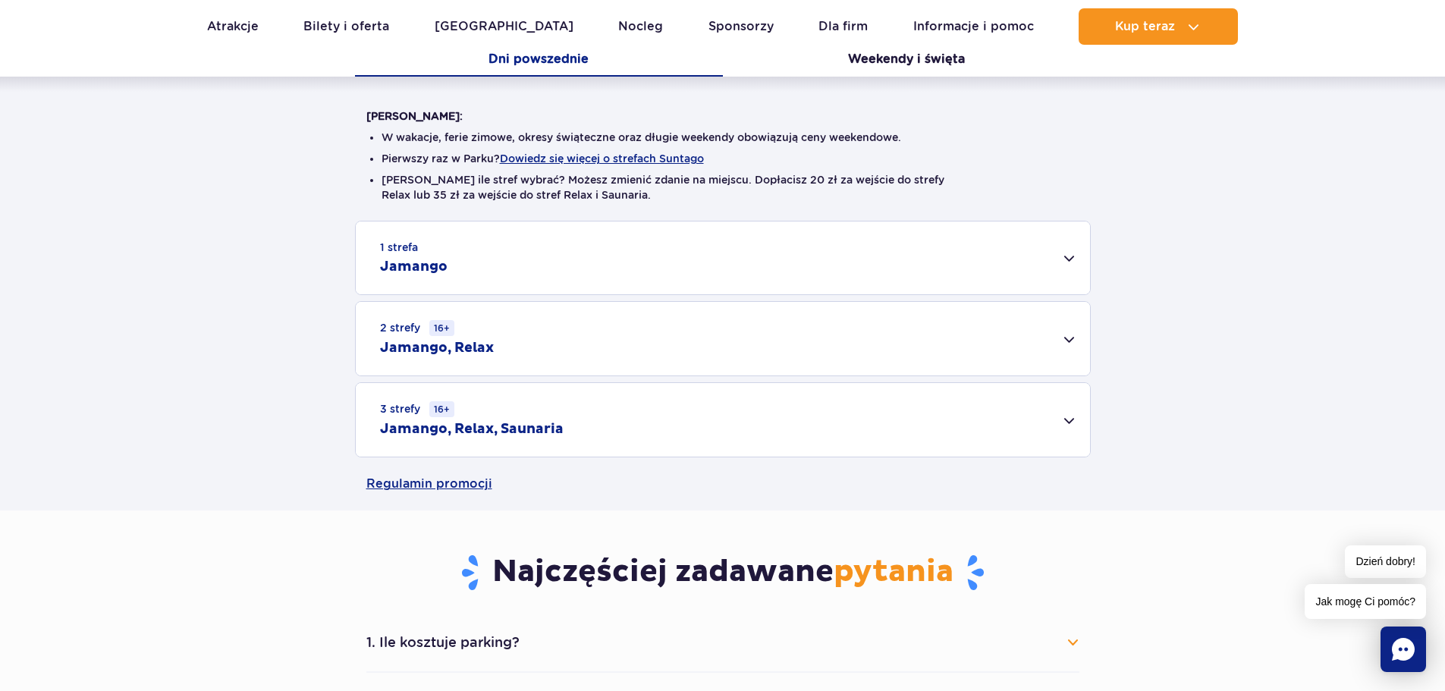
scroll to position [531, 0]
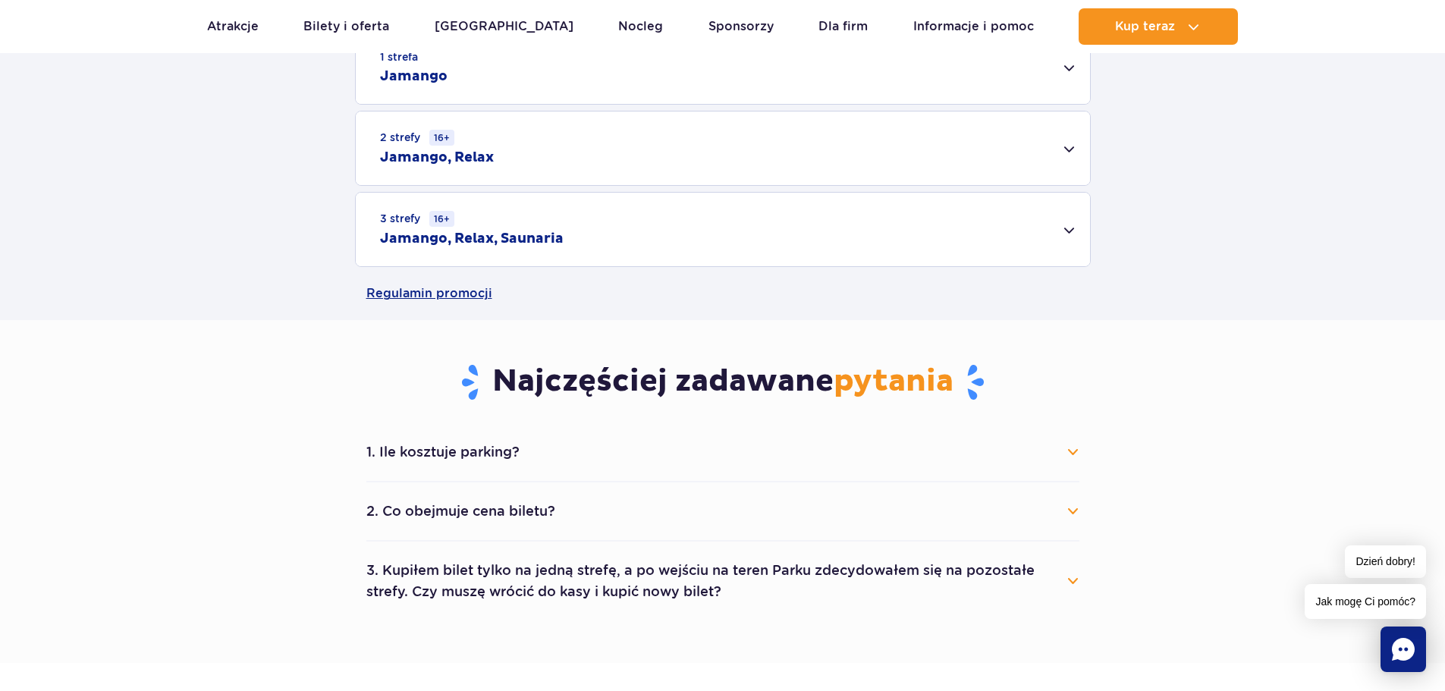
click at [1065, 230] on div "3 strefy 16+ Jamango, Relax, Saunaria" at bounding box center [723, 230] width 734 height 74
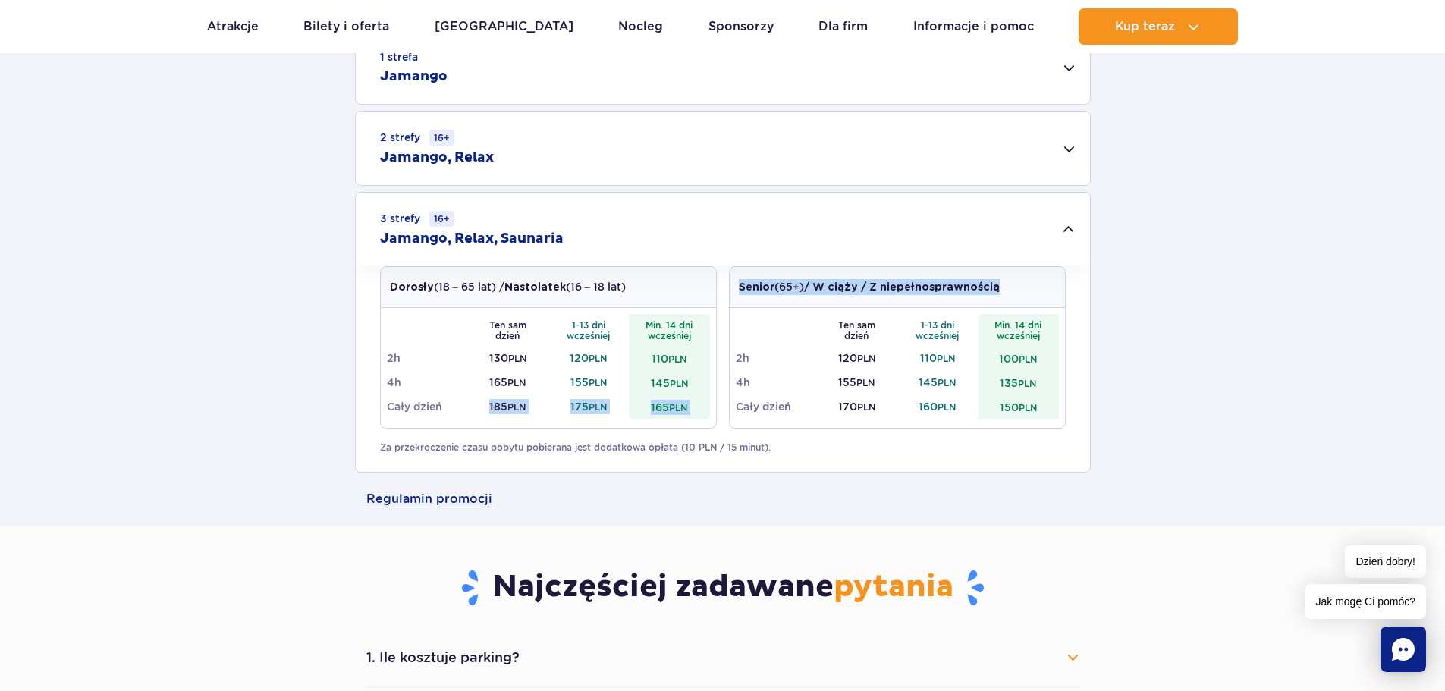
drag, startPoint x: 480, startPoint y: 408, endPoint x: 723, endPoint y: 407, distance: 242.8
click at [723, 407] on div "Dorosły (18 – 65 lat) / Nastolatek (16 – 18 lat) Ten sam dzień 1-13 dni wcześni…" at bounding box center [723, 353] width 686 height 175
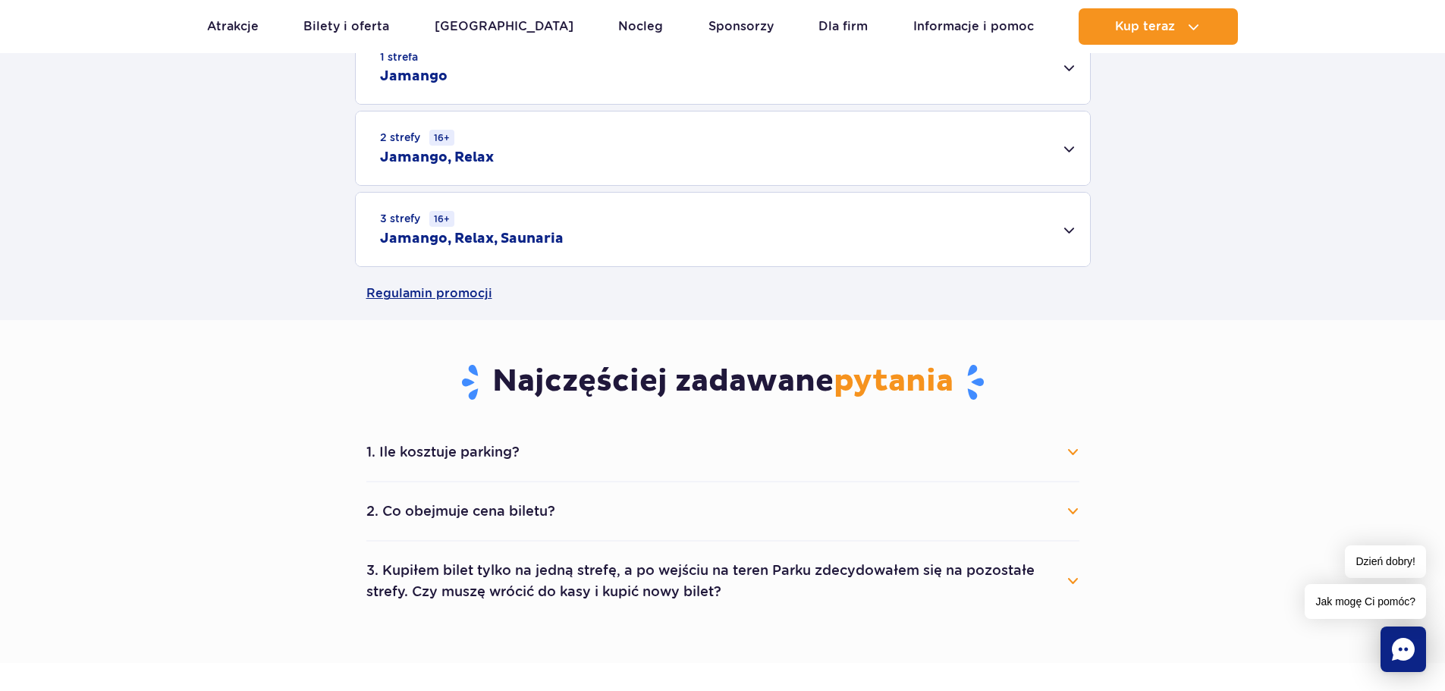
click at [1068, 226] on div "3 strefy 16+ Jamango, Relax, Saunaria" at bounding box center [723, 230] width 734 height 74
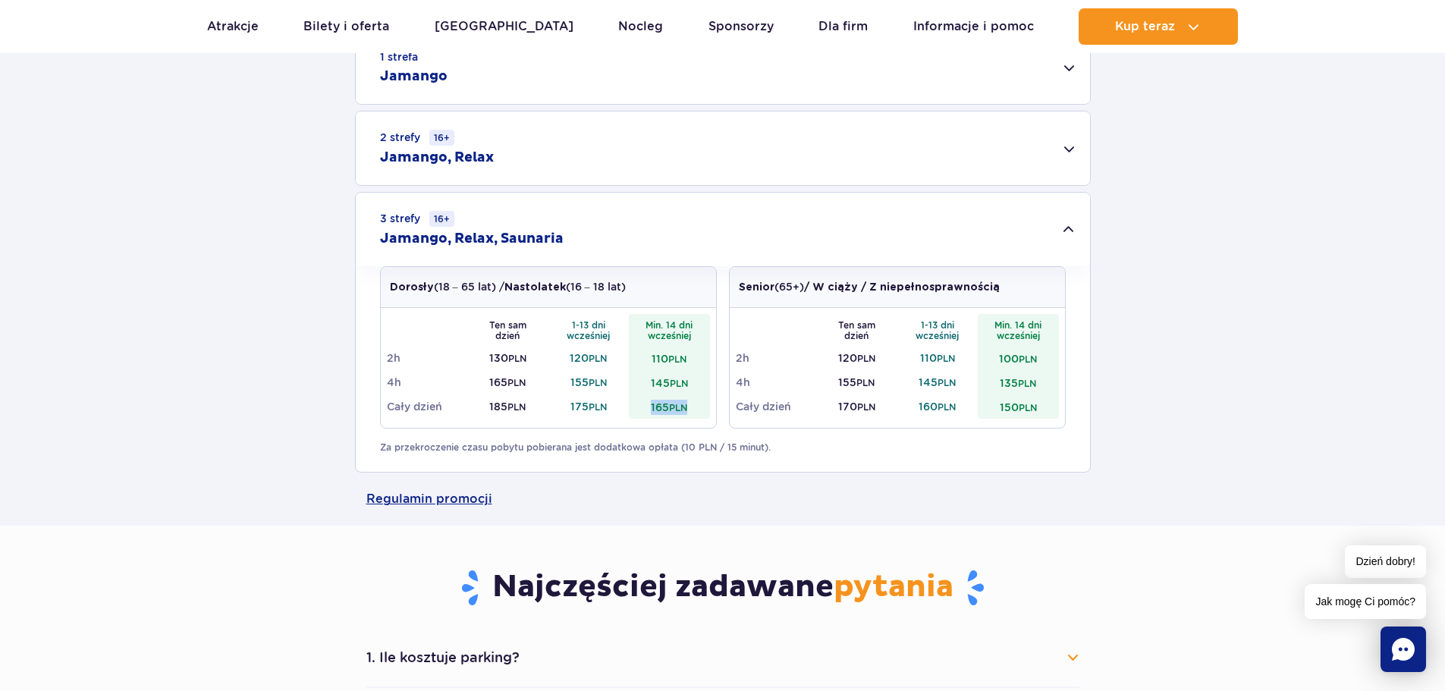
drag, startPoint x: 703, startPoint y: 407, endPoint x: 649, endPoint y: 407, distance: 54.6
click at [649, 407] on td "165 PLN" at bounding box center [669, 407] width 81 height 24
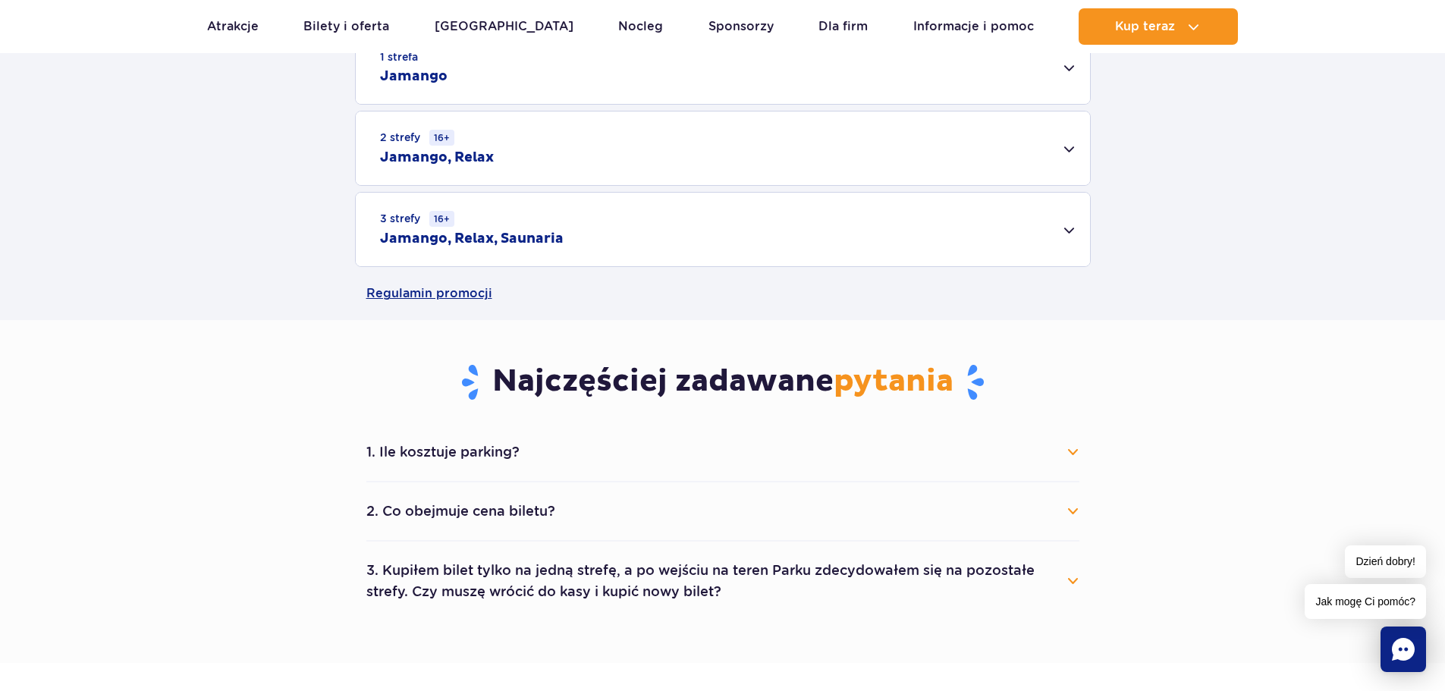
click at [1068, 225] on div "3 strefy 16+ Jamango, Relax, Saunaria" at bounding box center [723, 230] width 734 height 74
